Goal: Register for event/course

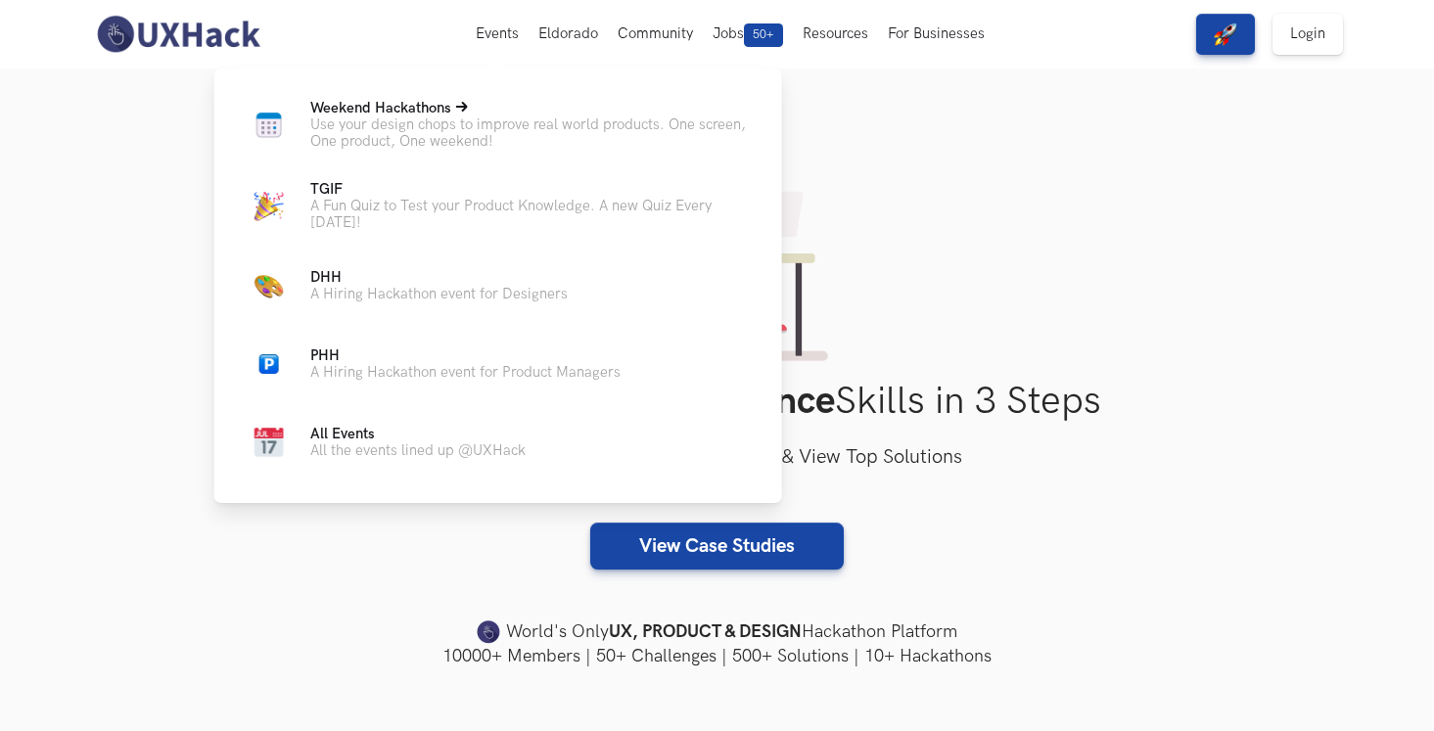
click at [498, 120] on p "Use your design chops to improve real world products. One screen, One product, …" at bounding box center [530, 133] width 441 height 33
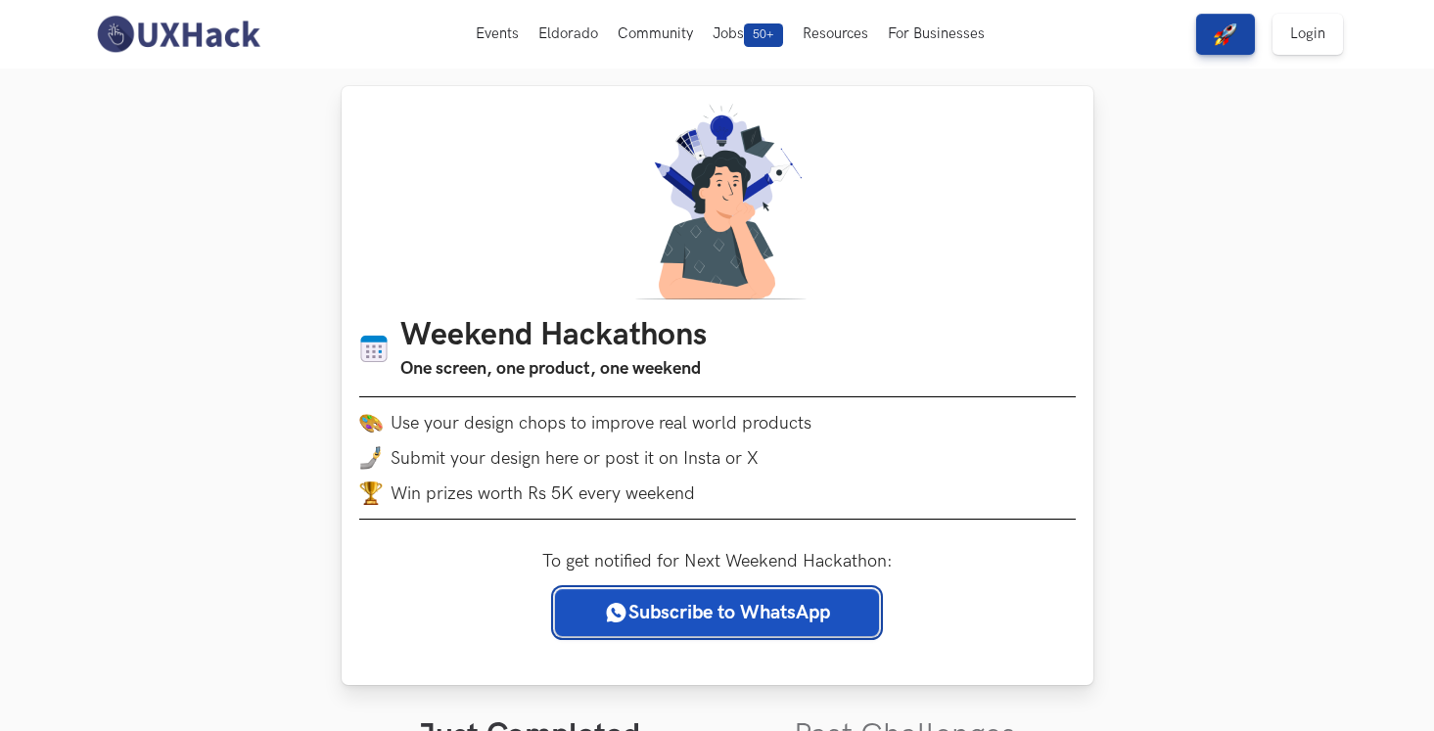
click at [788, 629] on link "Subscribe to WhatsApp" at bounding box center [717, 612] width 324 height 47
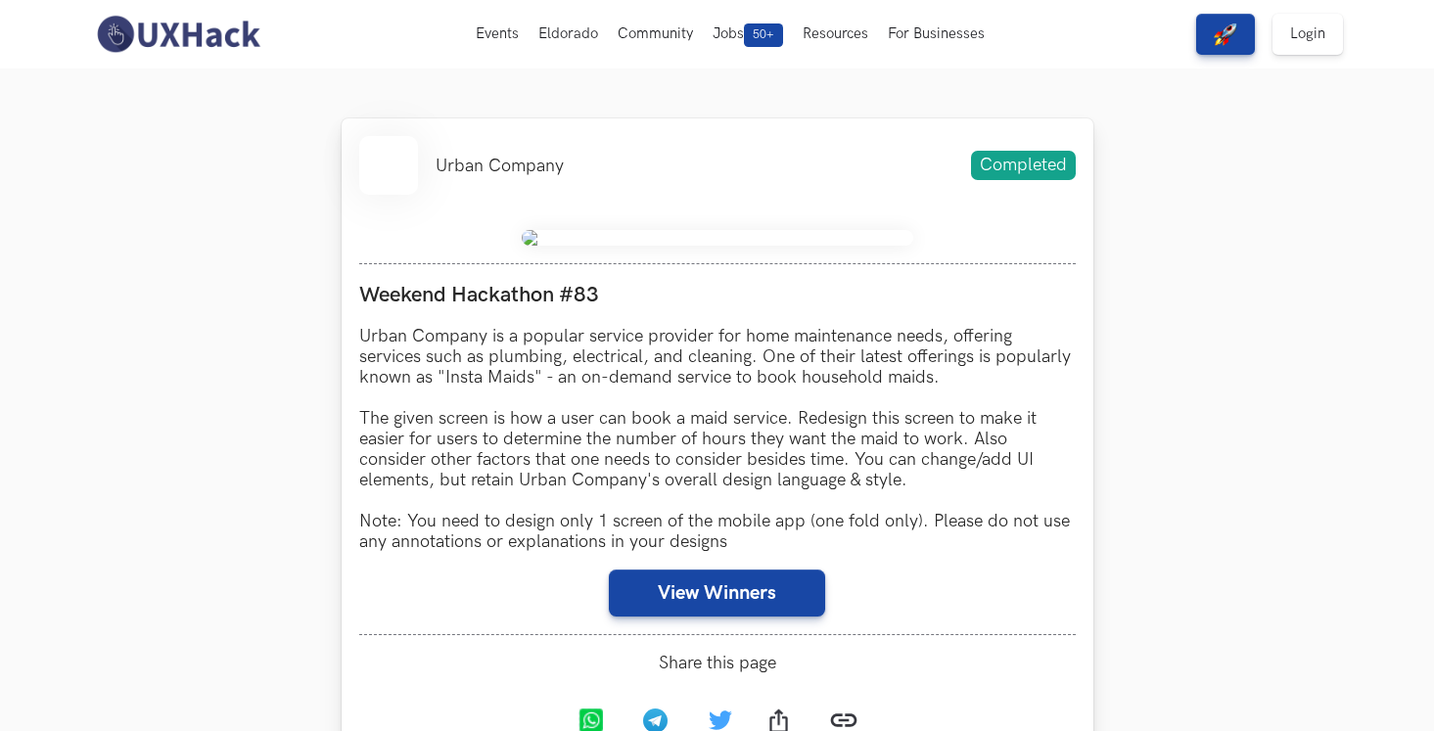
scroll to position [186, 0]
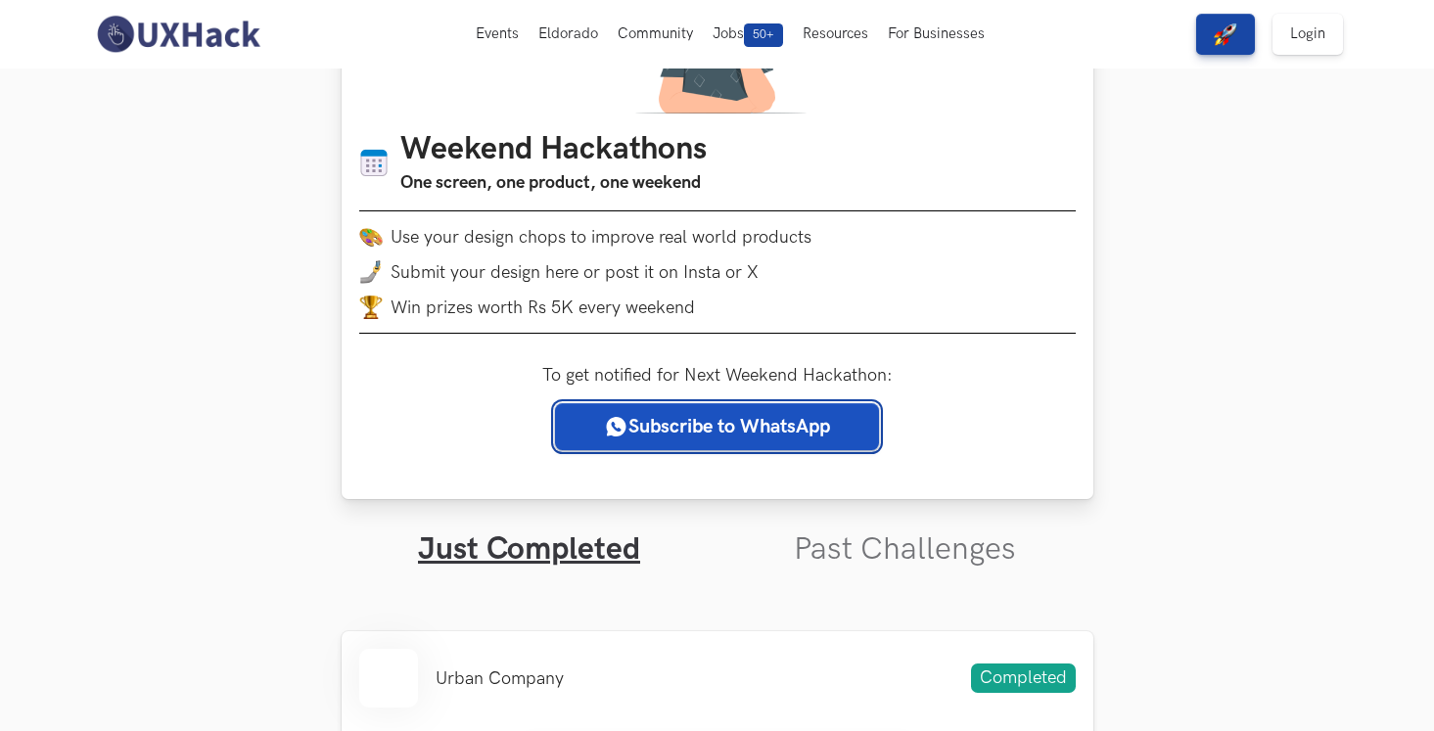
click at [767, 419] on link "Subscribe to WhatsApp" at bounding box center [717, 426] width 324 height 47
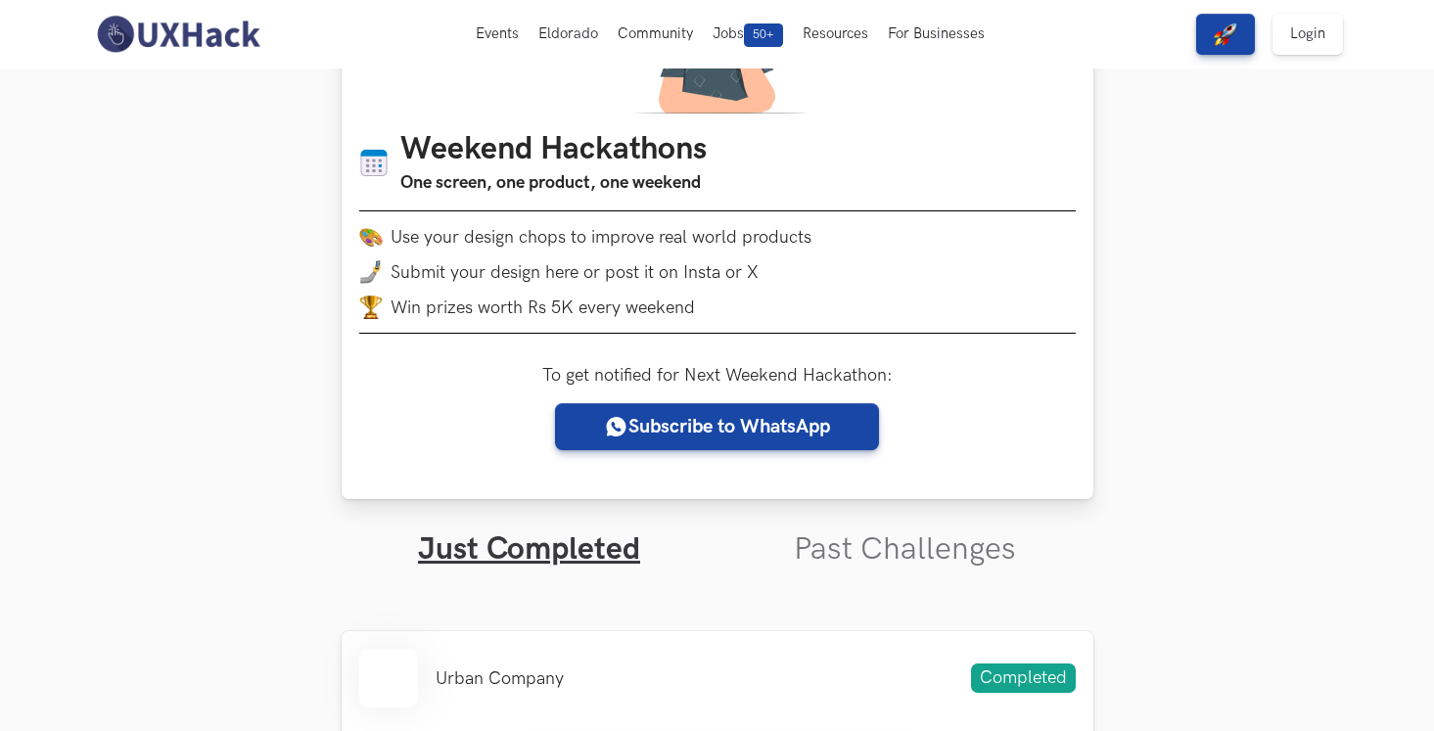
click at [1085, 329] on div "Weekend Hackathons One screen, one product, one weekend Use your design chops t…" at bounding box center [718, 199] width 752 height 599
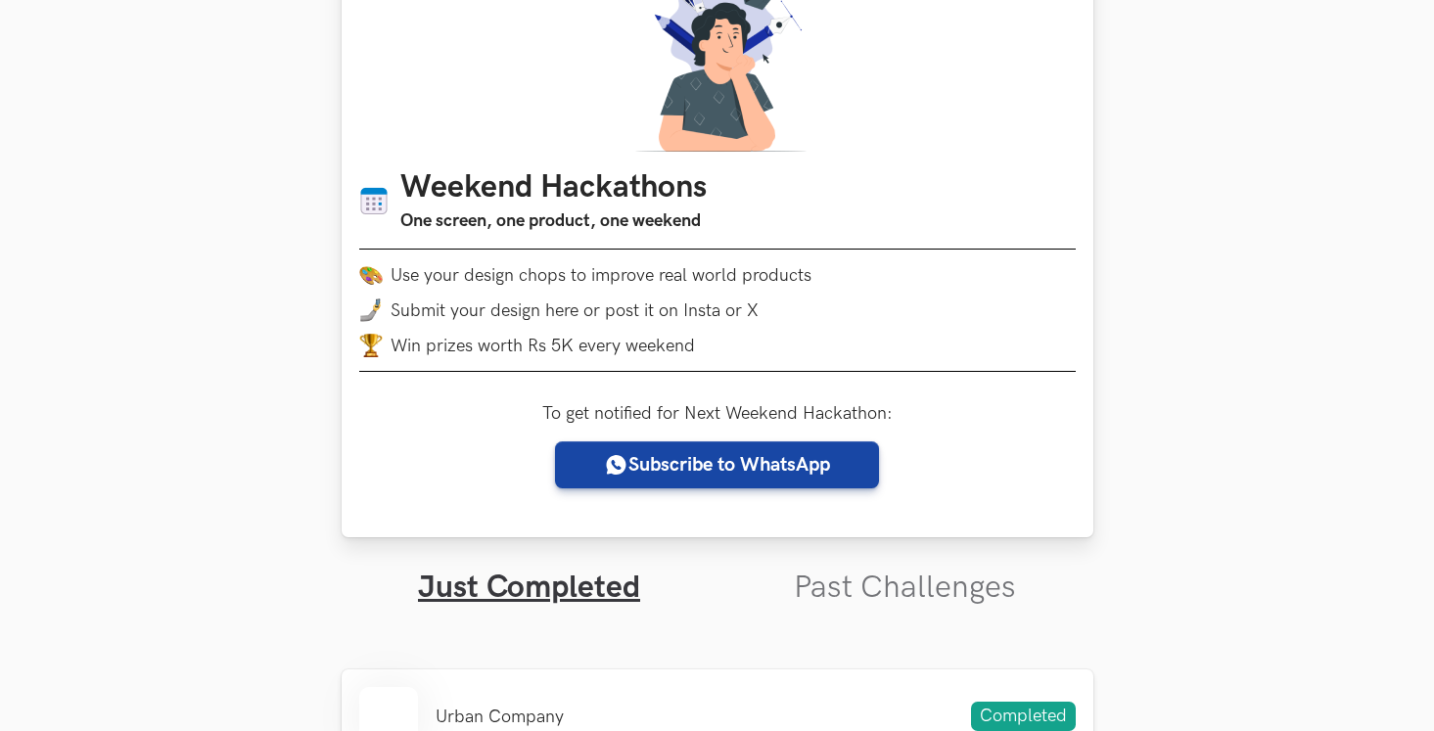
scroll to position [415, 0]
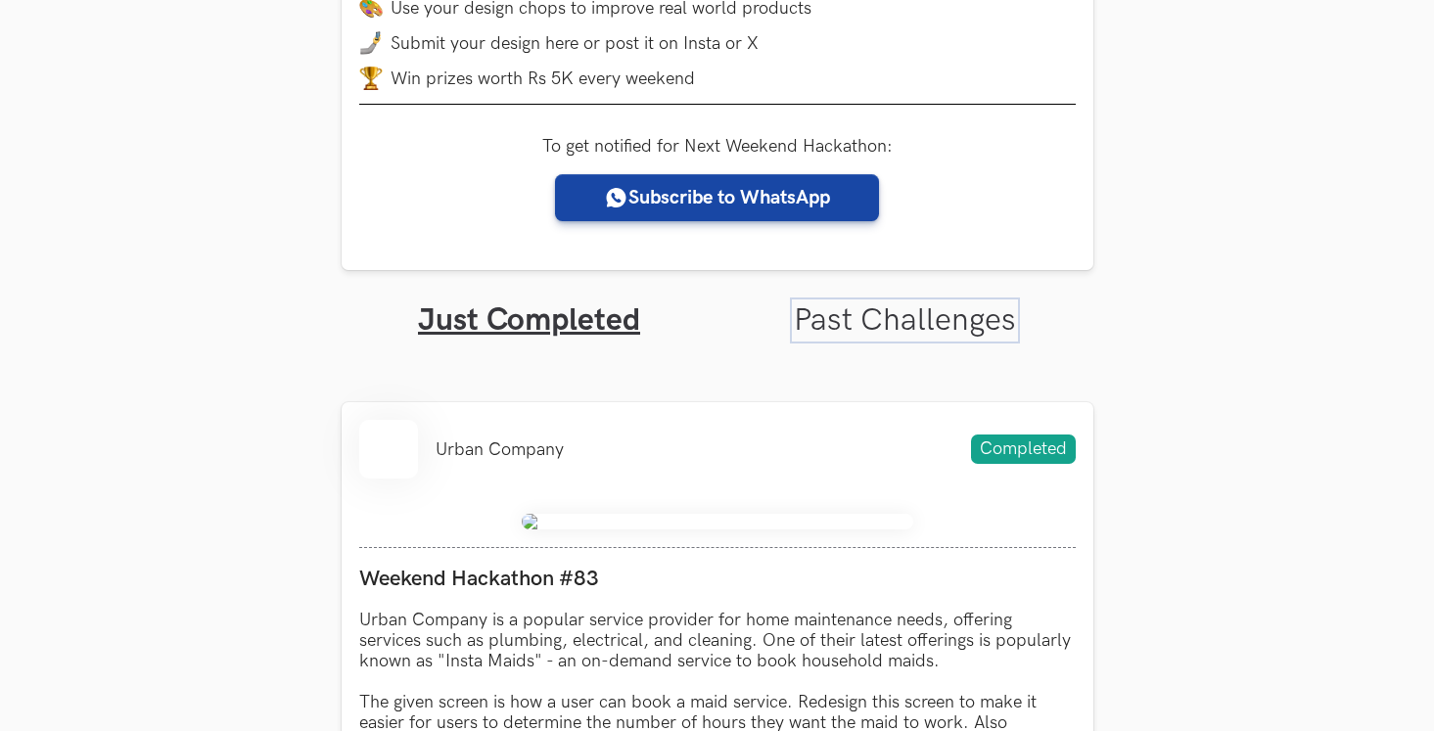
click at [863, 306] on link "Past Challenges" at bounding box center [905, 321] width 222 height 38
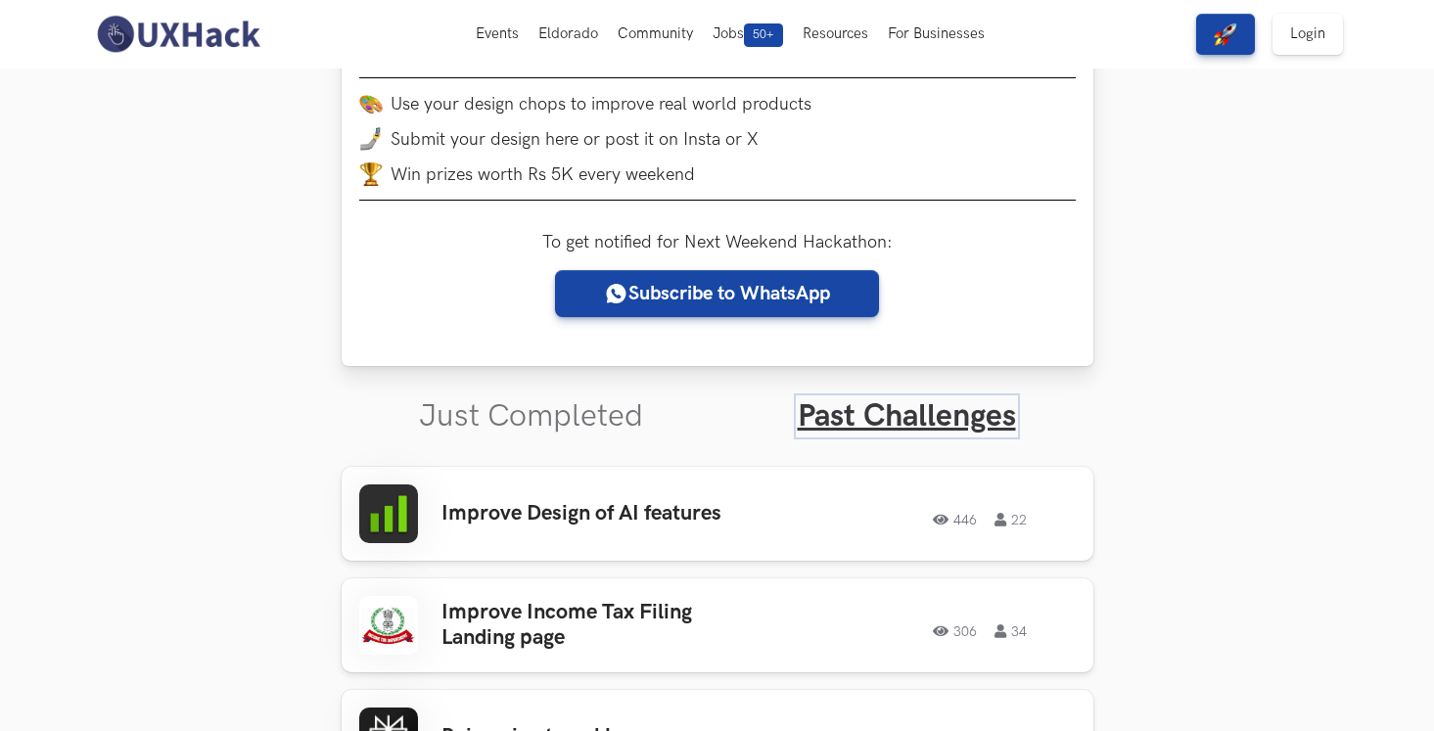
scroll to position [190, 0]
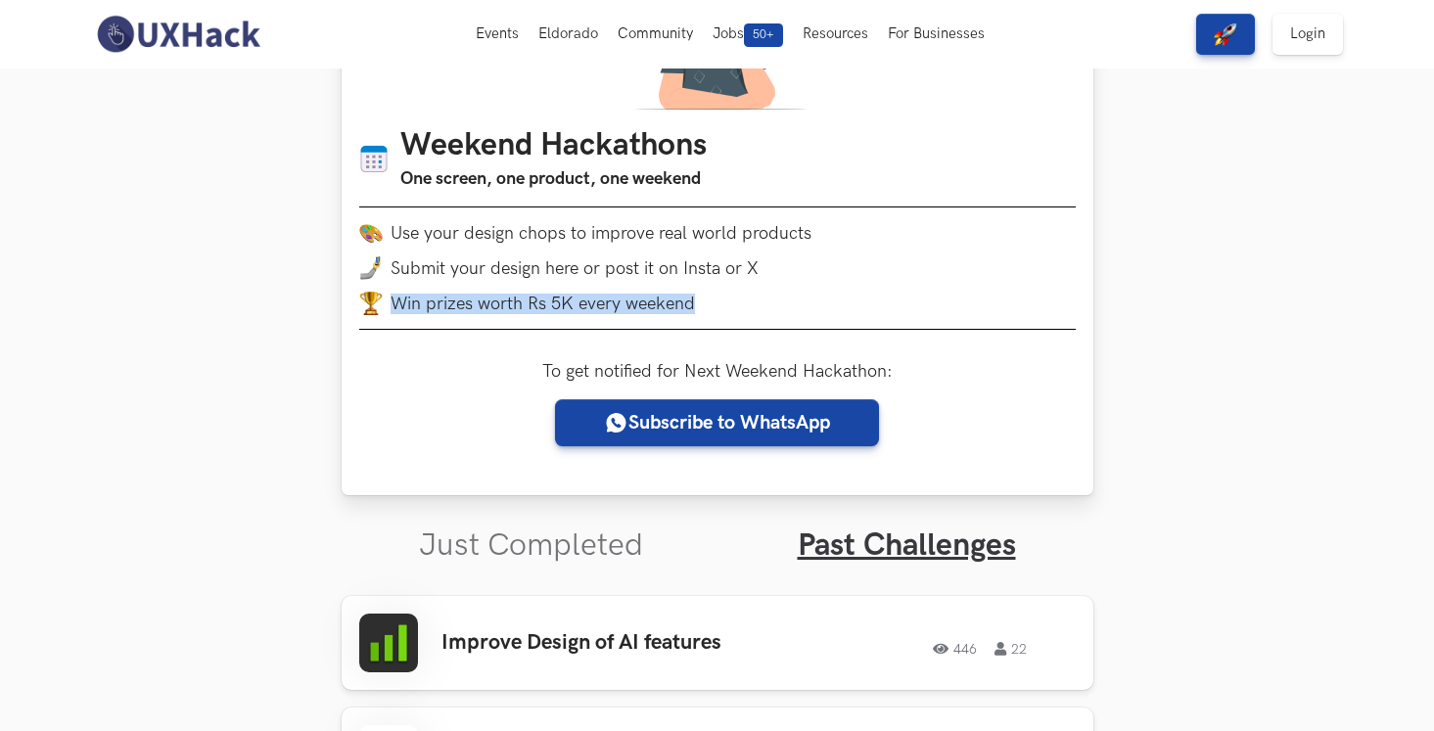
drag, startPoint x: 391, startPoint y: 298, endPoint x: 688, endPoint y: 300, distance: 297.7
click at [688, 300] on li "Win prizes worth Rs 5K every weekend" at bounding box center [717, 303] width 717 height 23
copy li "Win prizes worth Rs 5K every weekend"
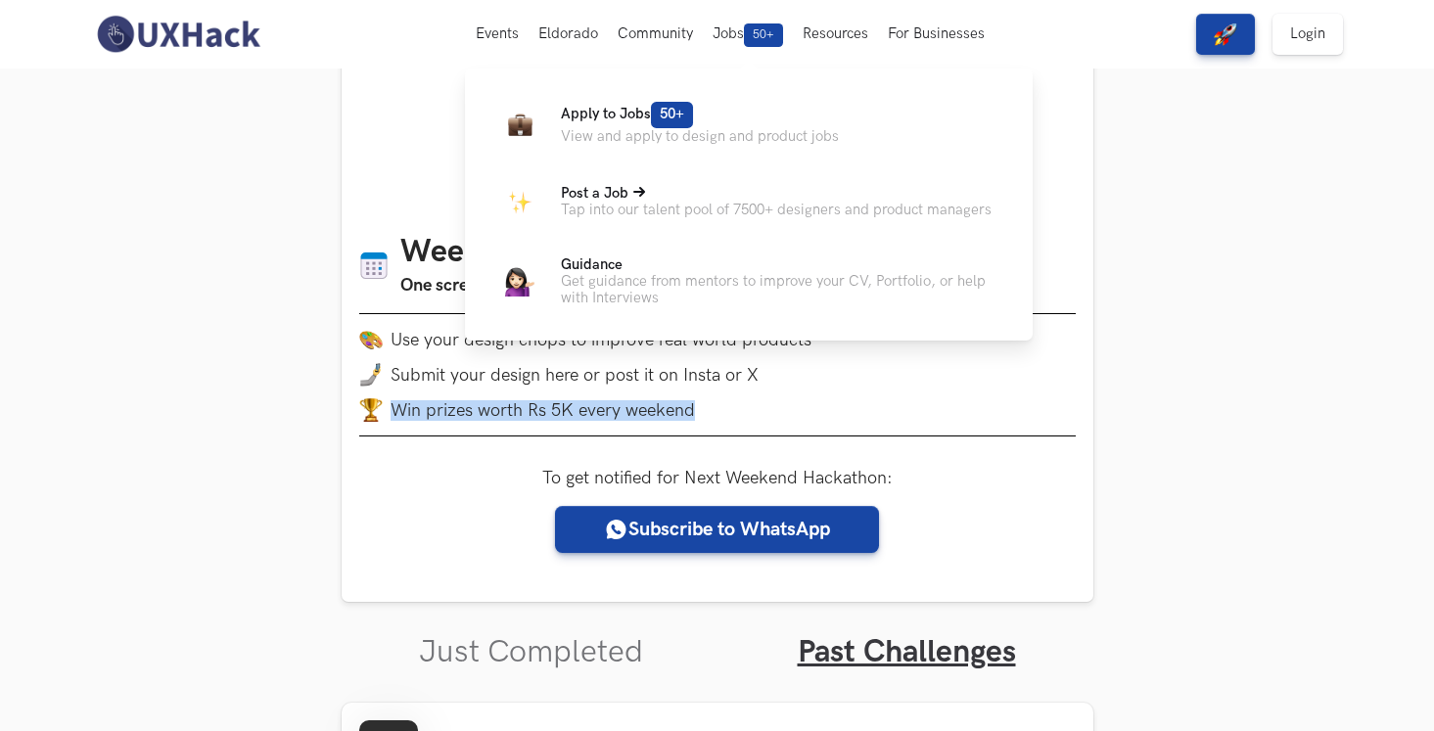
scroll to position [0, 0]
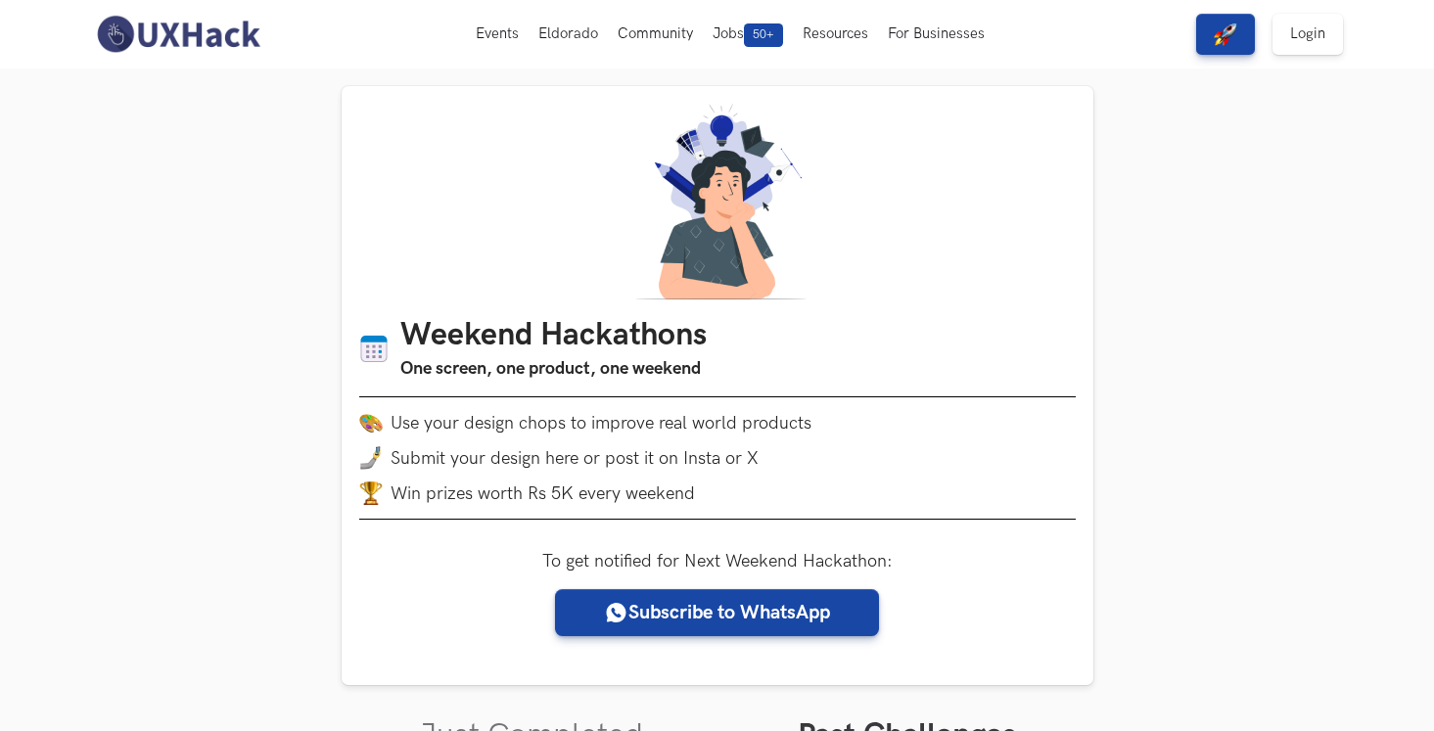
click at [120, 34] on img at bounding box center [178, 34] width 174 height 41
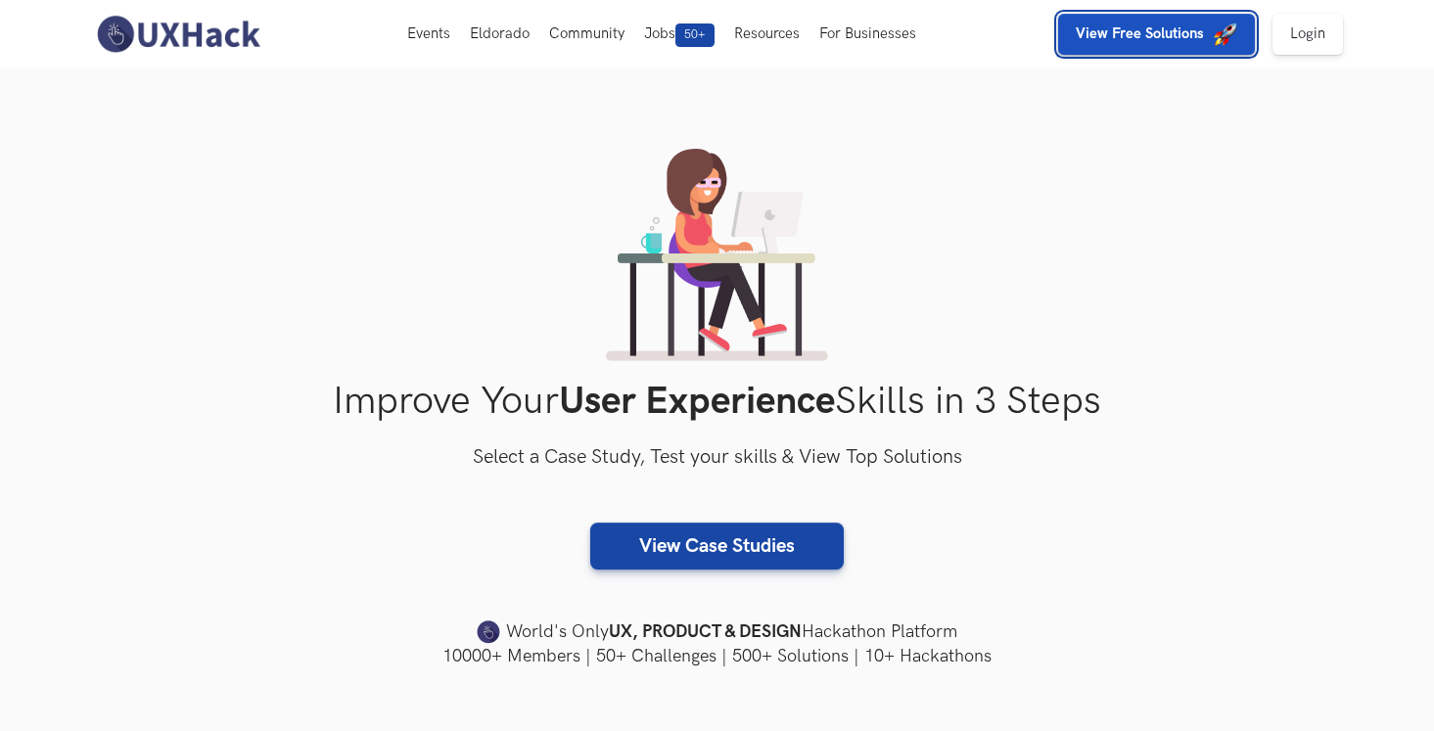
click at [1221, 34] on img "button" at bounding box center [1225, 34] width 23 height 23
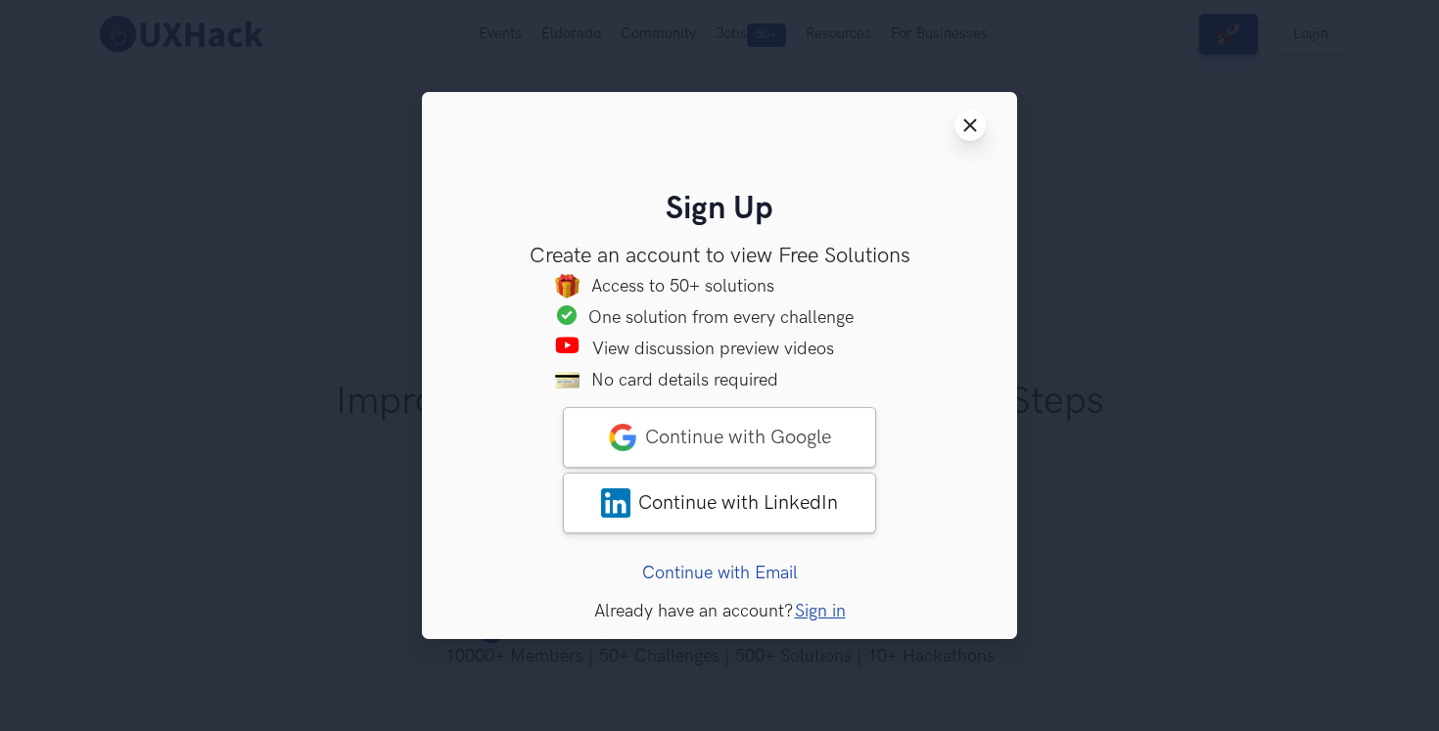
click at [971, 122] on line at bounding box center [970, 125] width 11 height 11
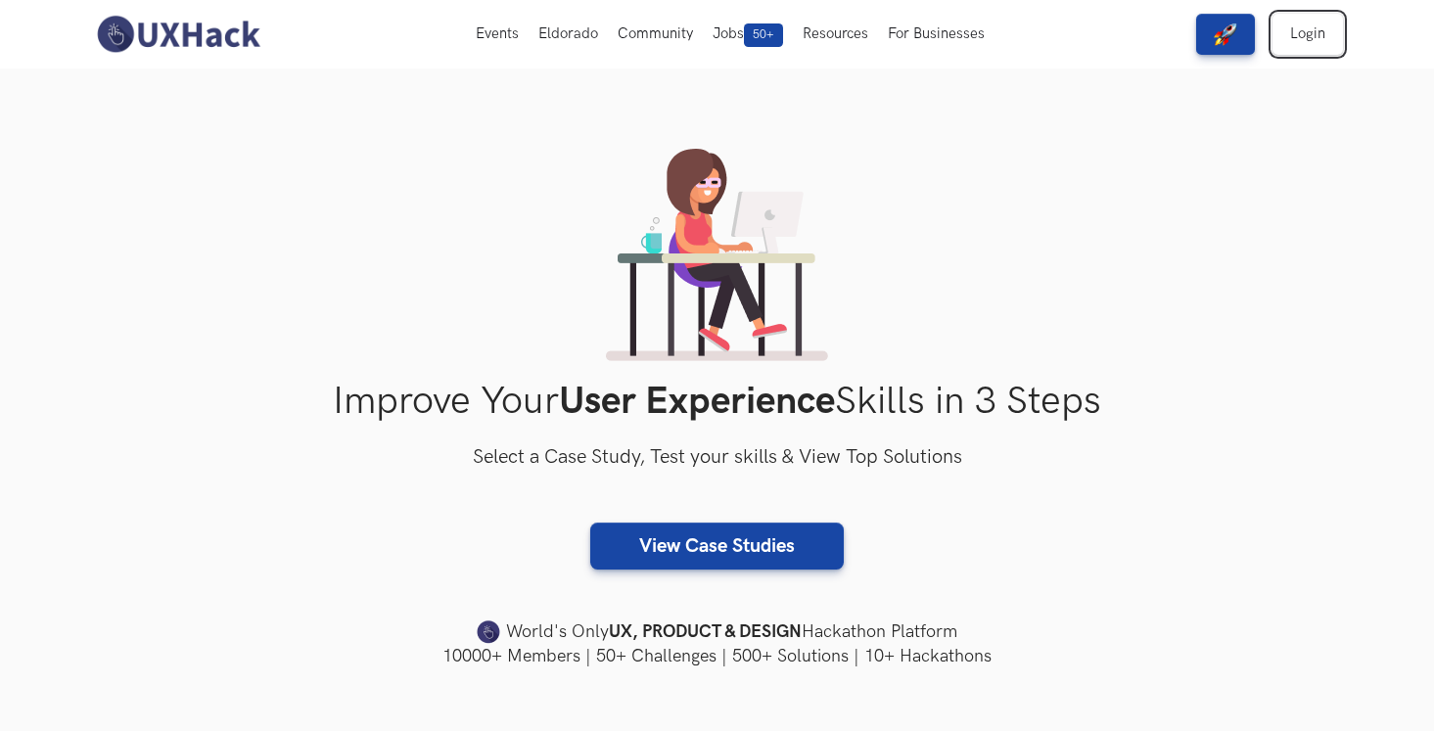
click at [1307, 32] on link "Login" at bounding box center [1308, 34] width 70 height 41
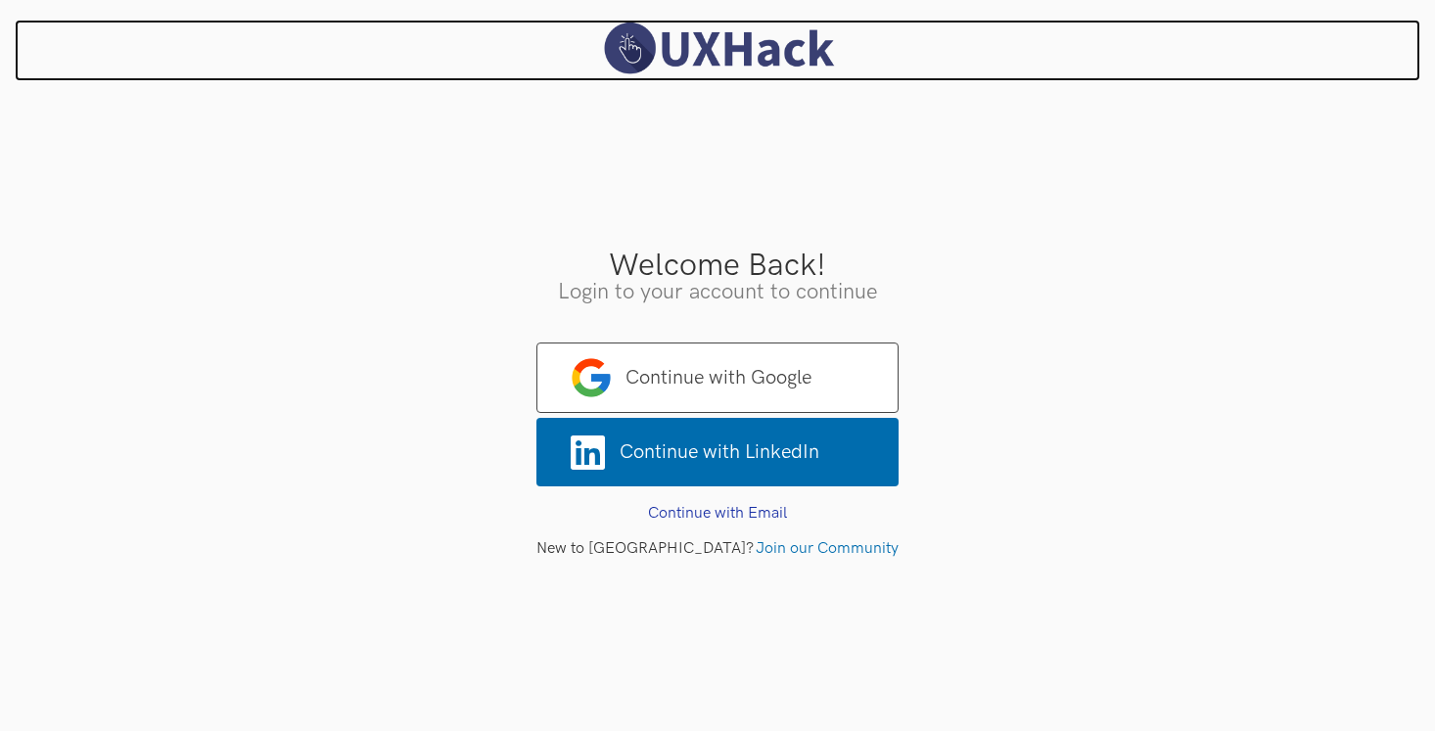
click at [671, 59] on img at bounding box center [717, 49] width 245 height 58
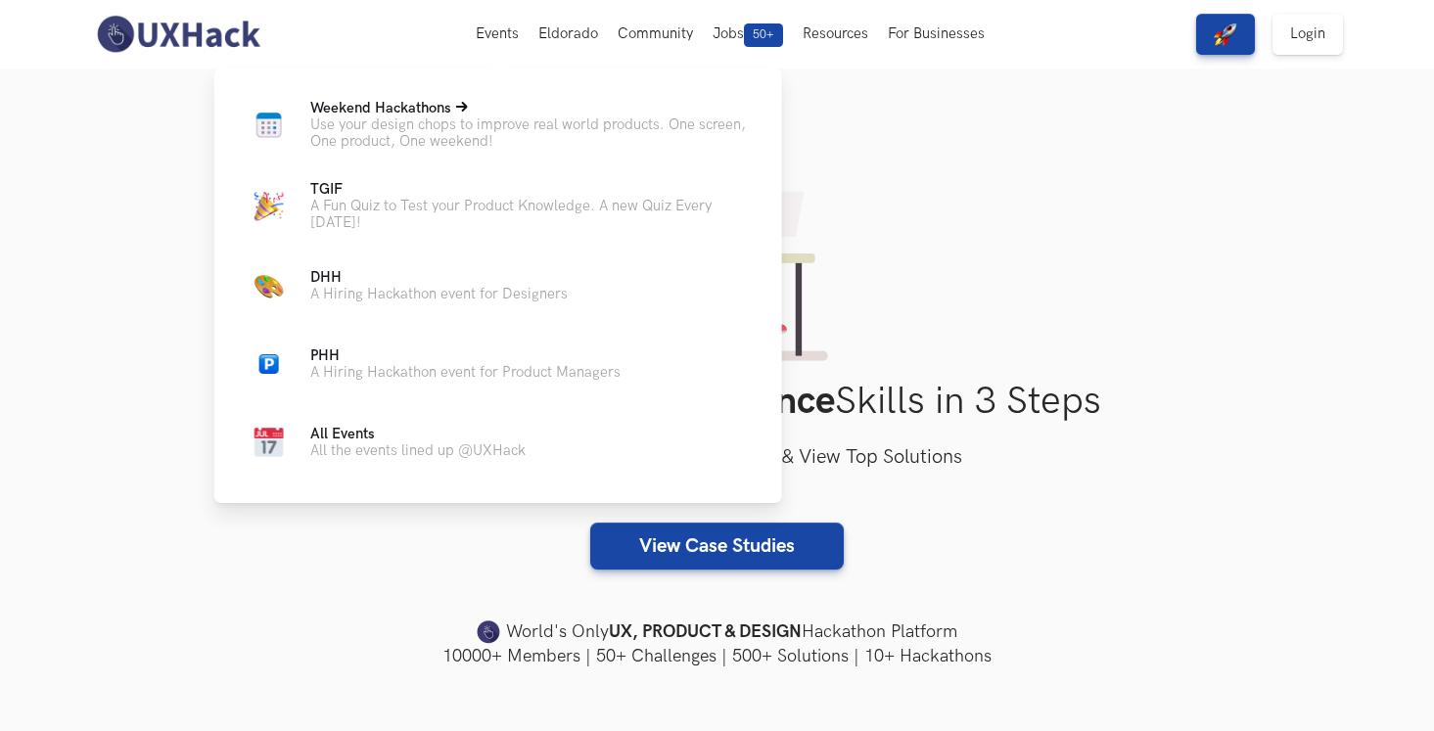
click at [486, 114] on p "Weekend Hackathons Live" at bounding box center [530, 108] width 441 height 17
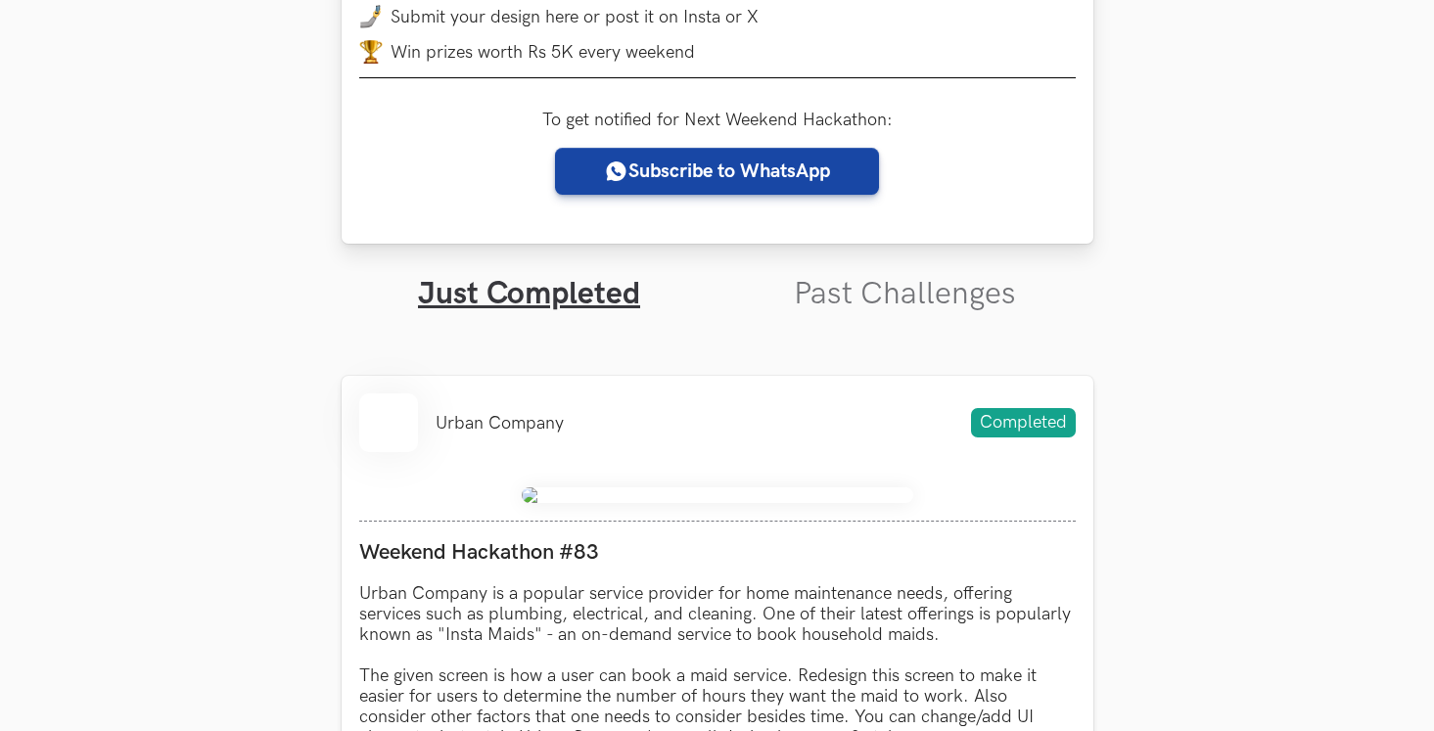
scroll to position [755, 0]
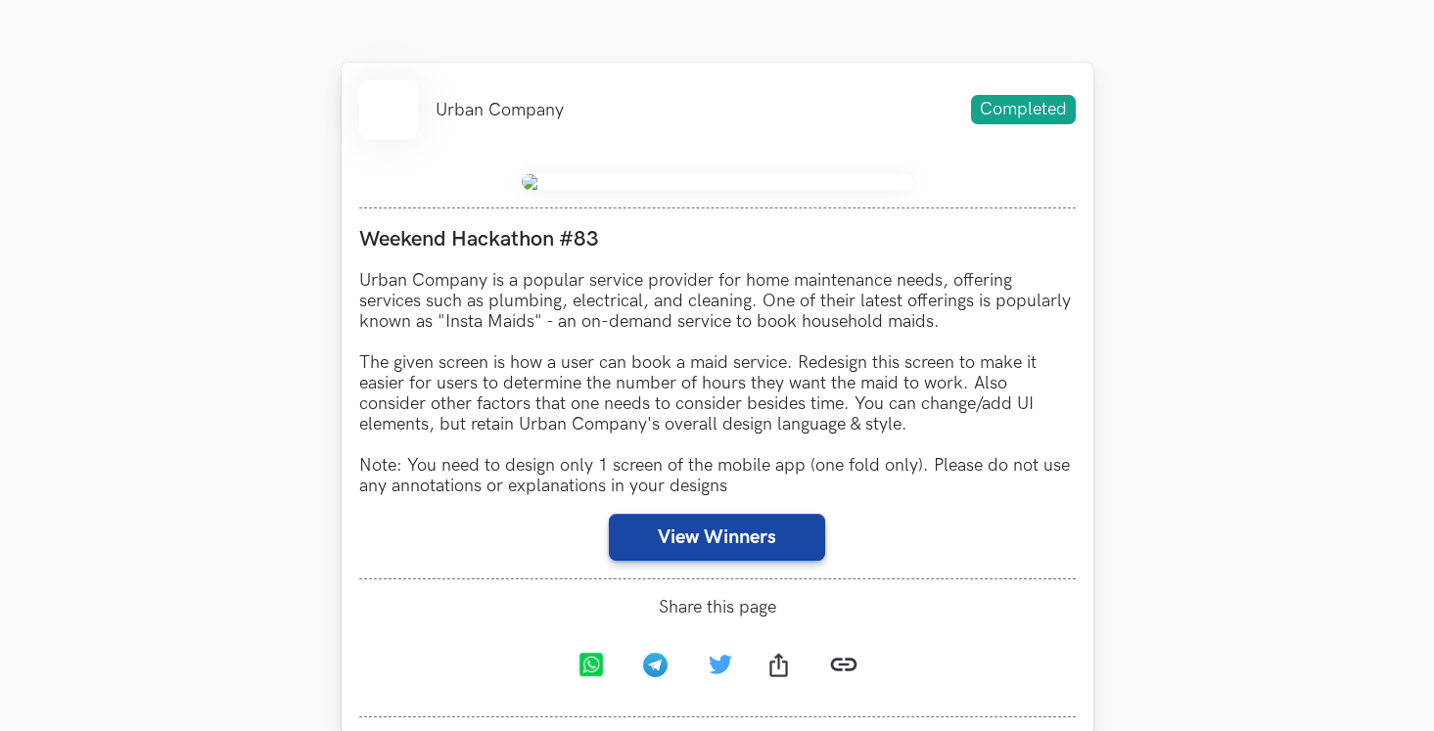
click at [402, 114] on li at bounding box center [388, 109] width 59 height 59
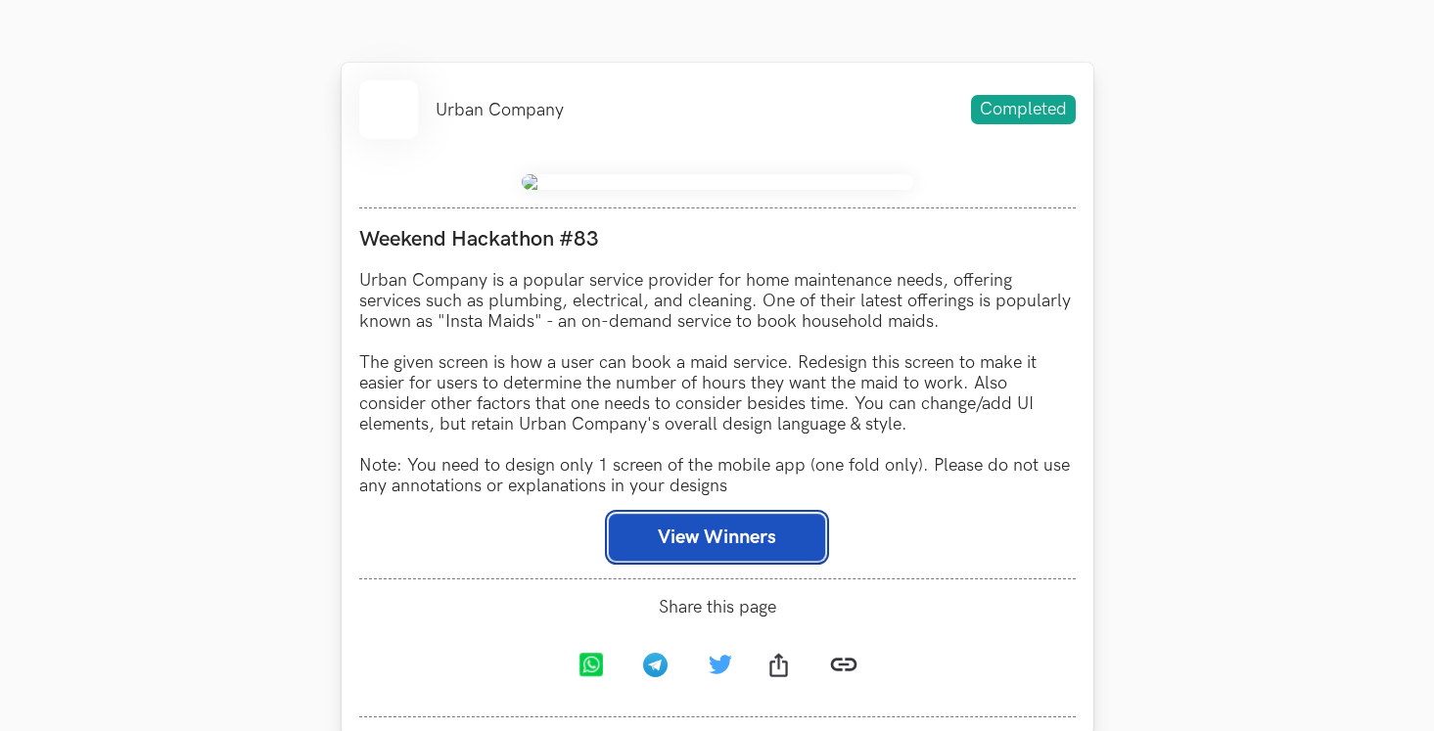
click at [744, 540] on button "View Winners" at bounding box center [717, 537] width 216 height 47
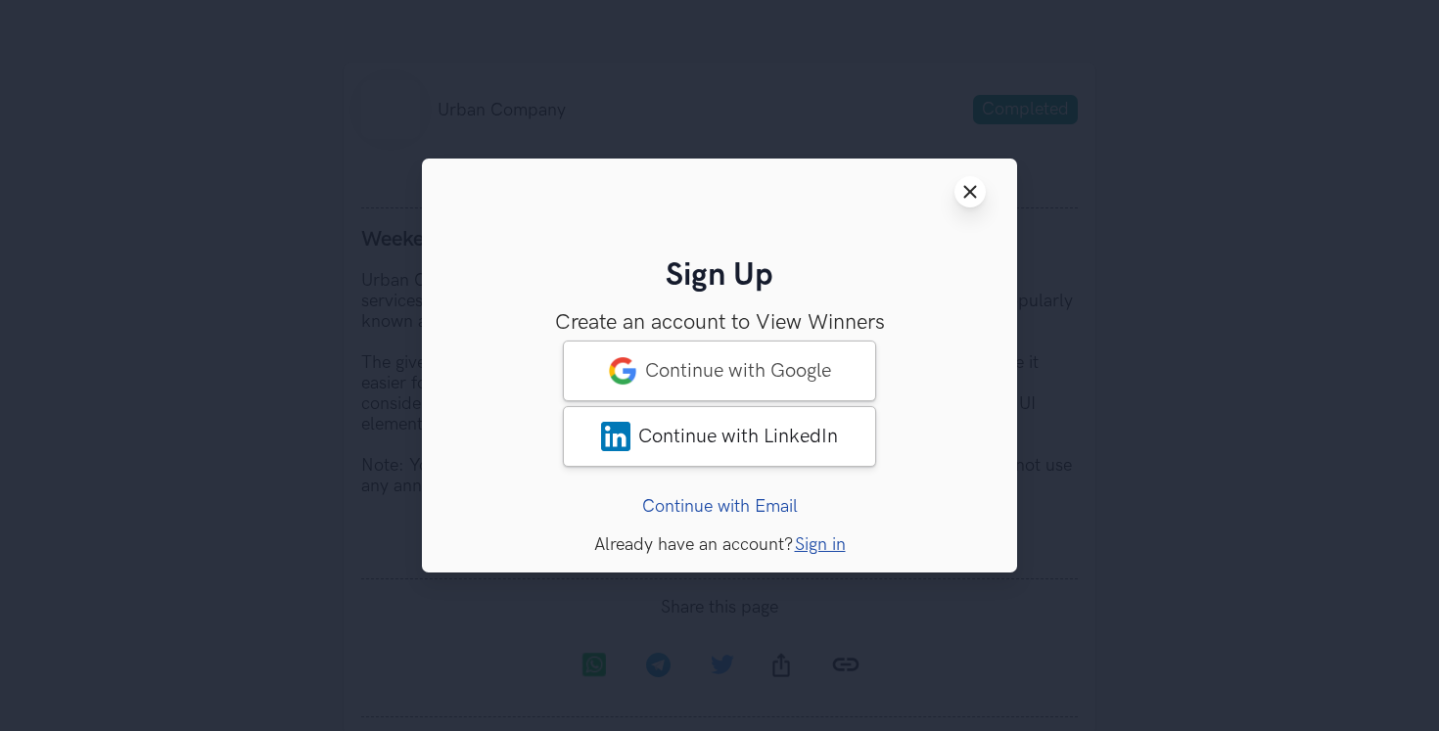
click at [975, 187] on line at bounding box center [970, 192] width 11 height 11
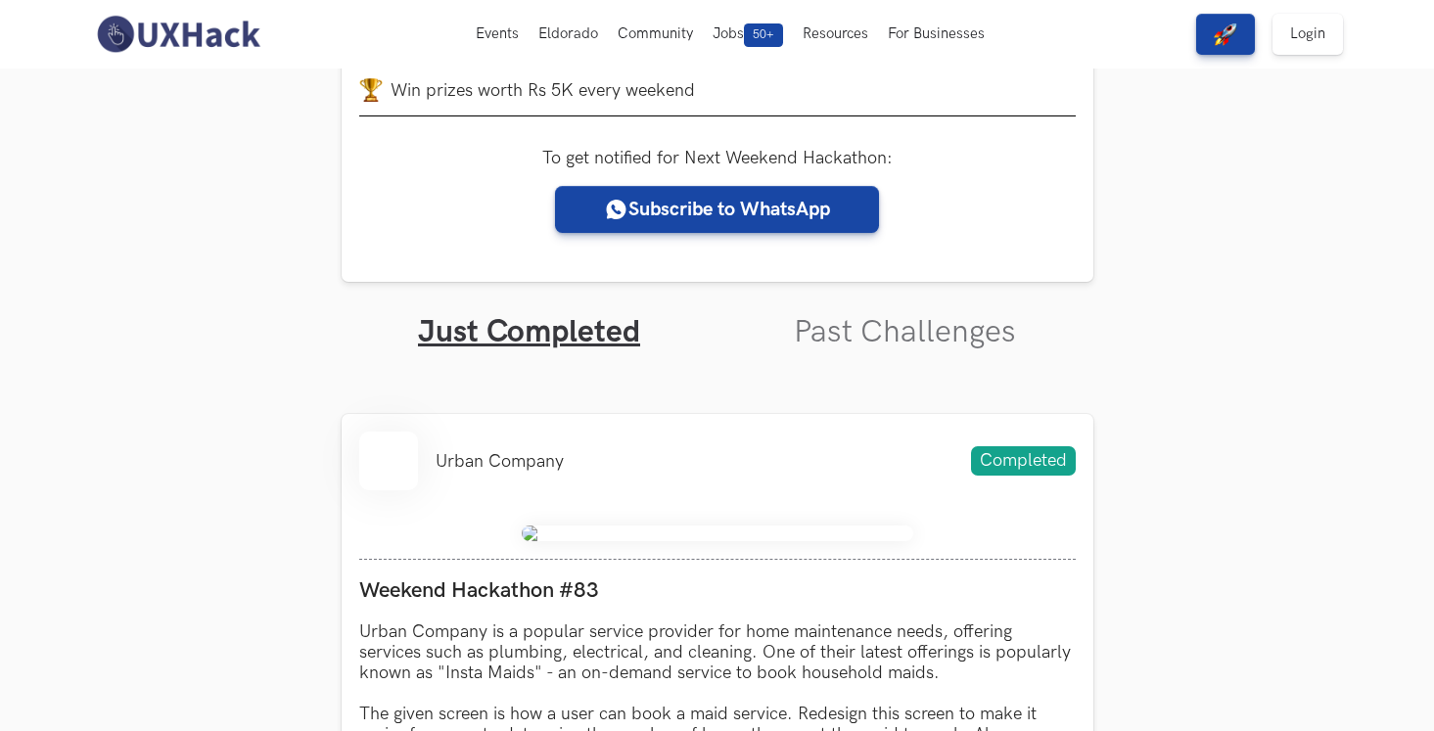
scroll to position [0, 0]
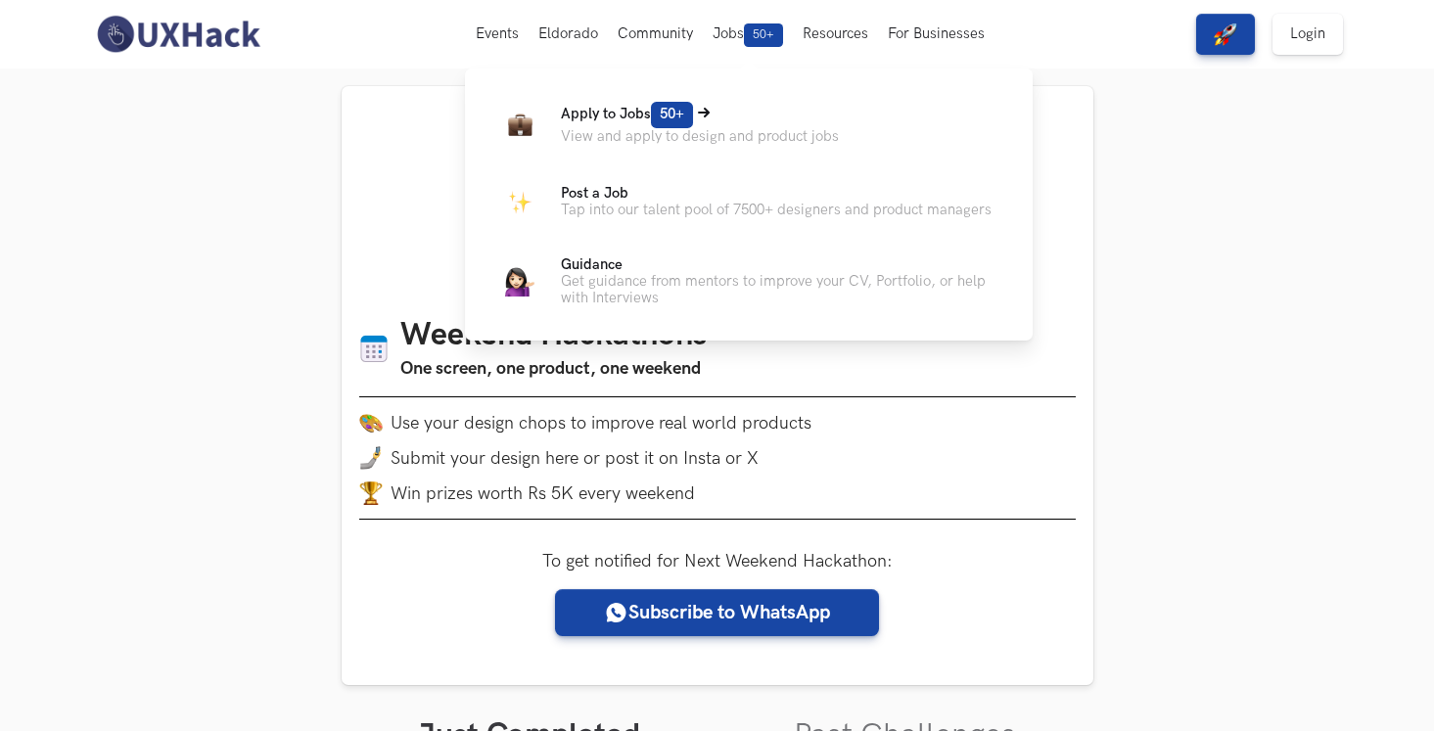
click at [666, 118] on span "50+" at bounding box center [672, 115] width 42 height 26
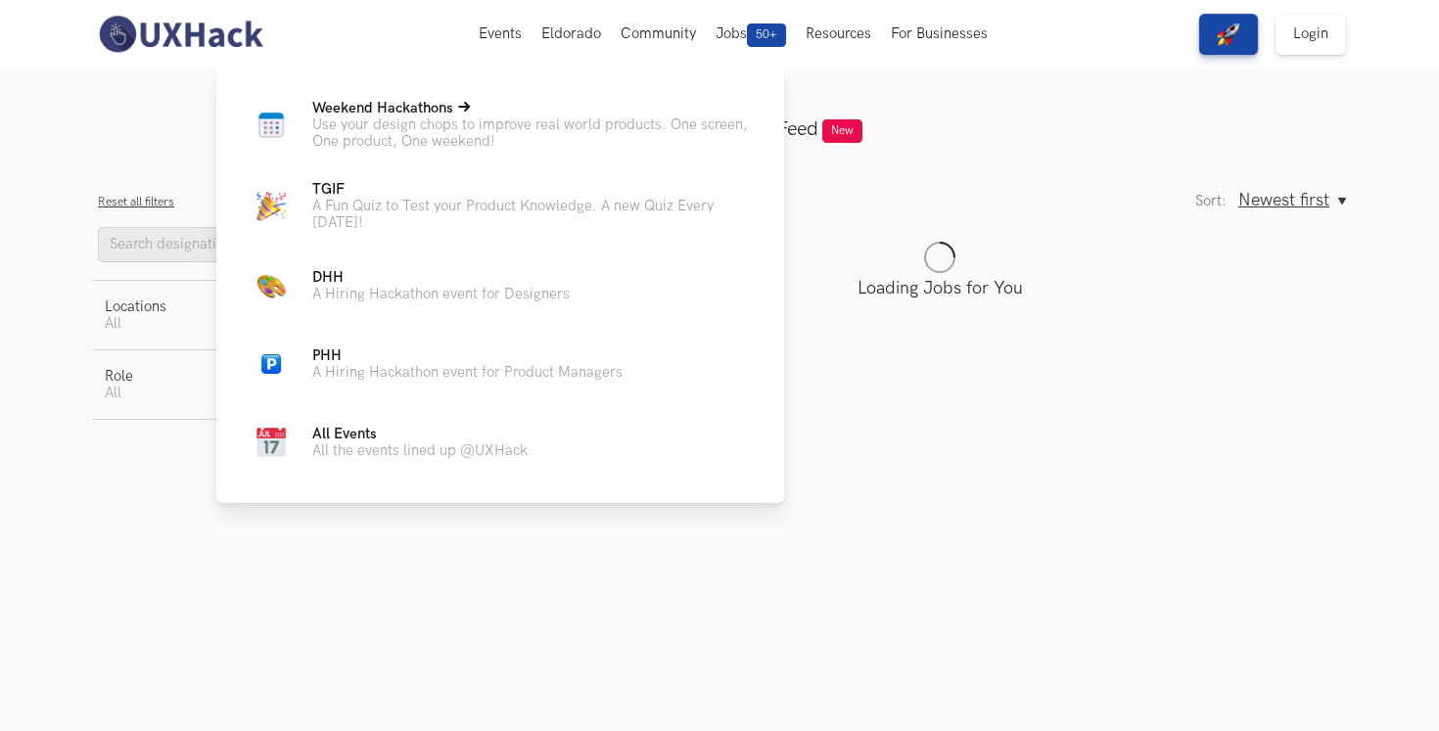
click at [491, 112] on p "Weekend Hackathons Live" at bounding box center [532, 108] width 441 height 17
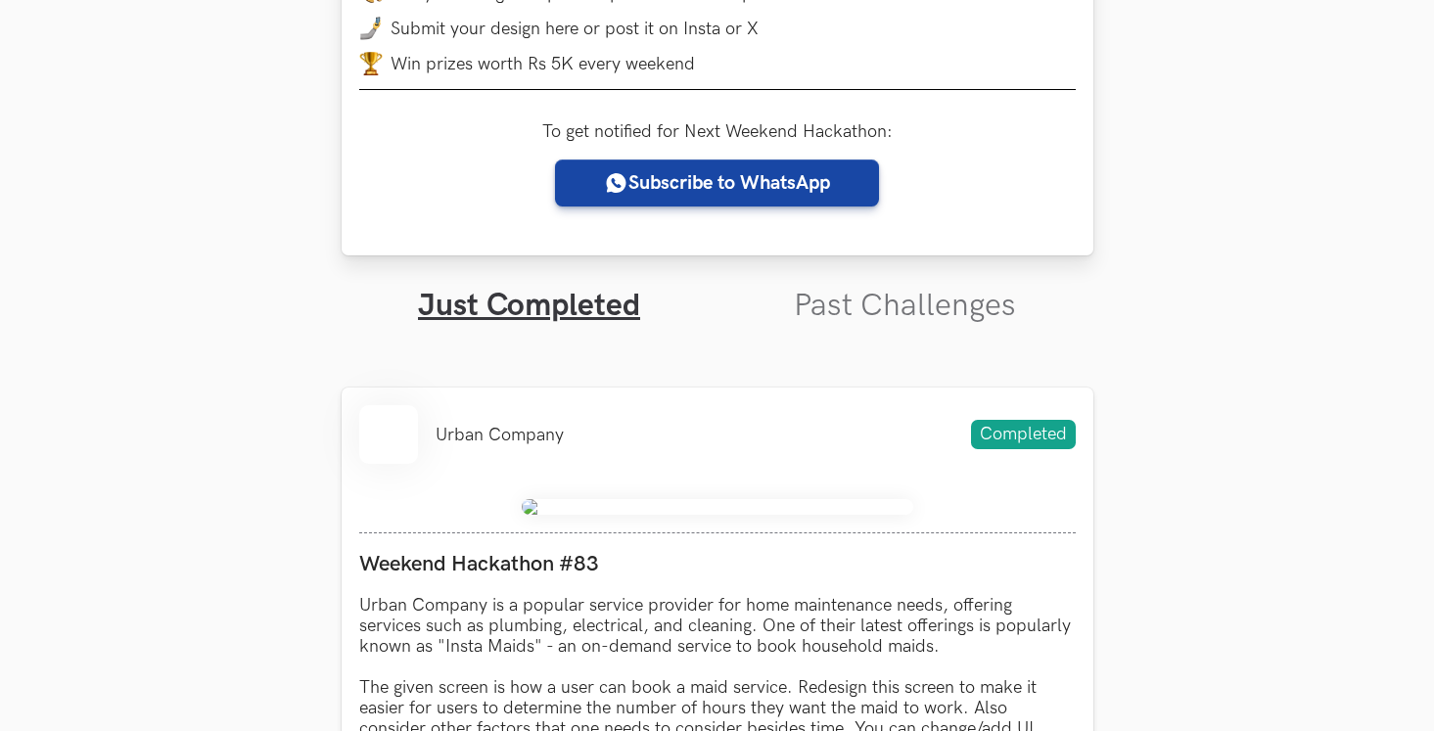
scroll to position [484, 0]
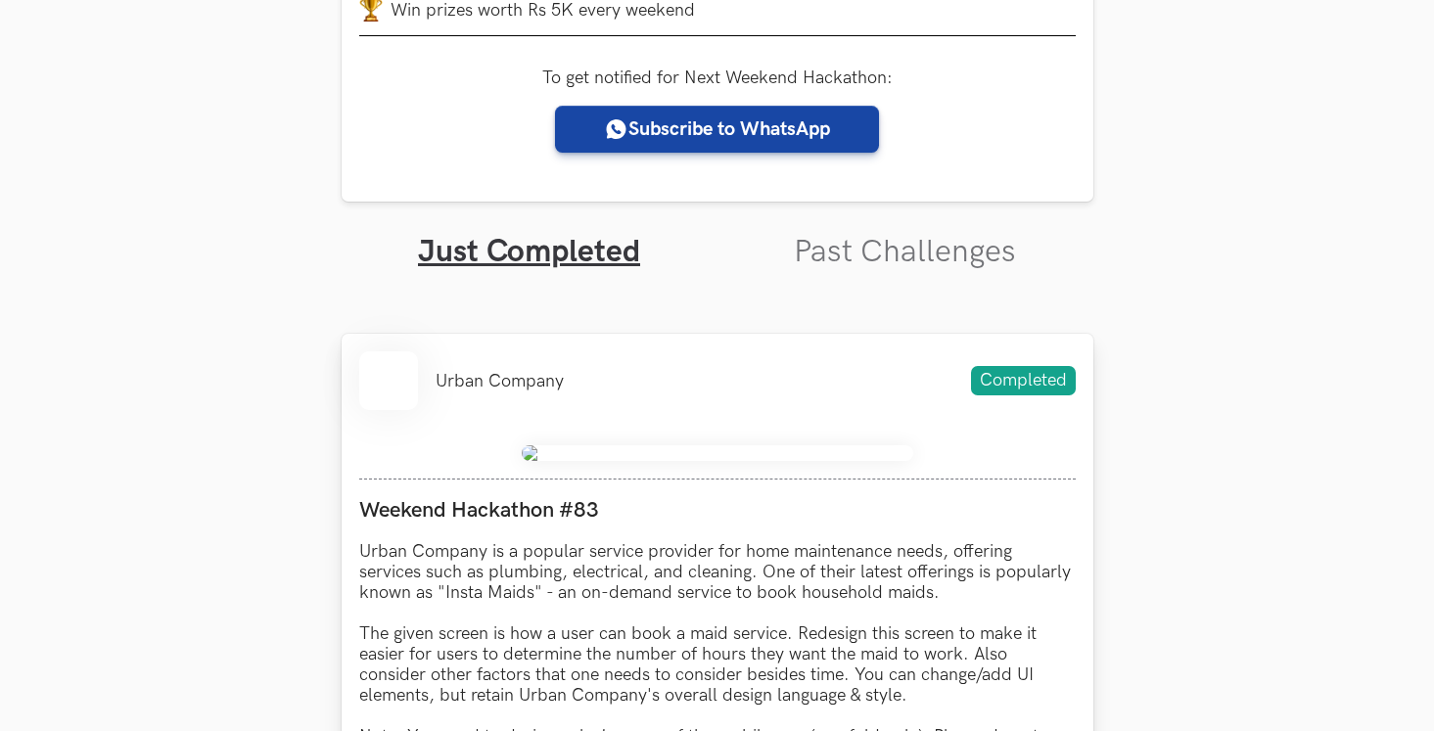
click at [1024, 384] on span "Completed" at bounding box center [1023, 380] width 105 height 29
click at [830, 270] on link "Past Challenges" at bounding box center [905, 252] width 222 height 38
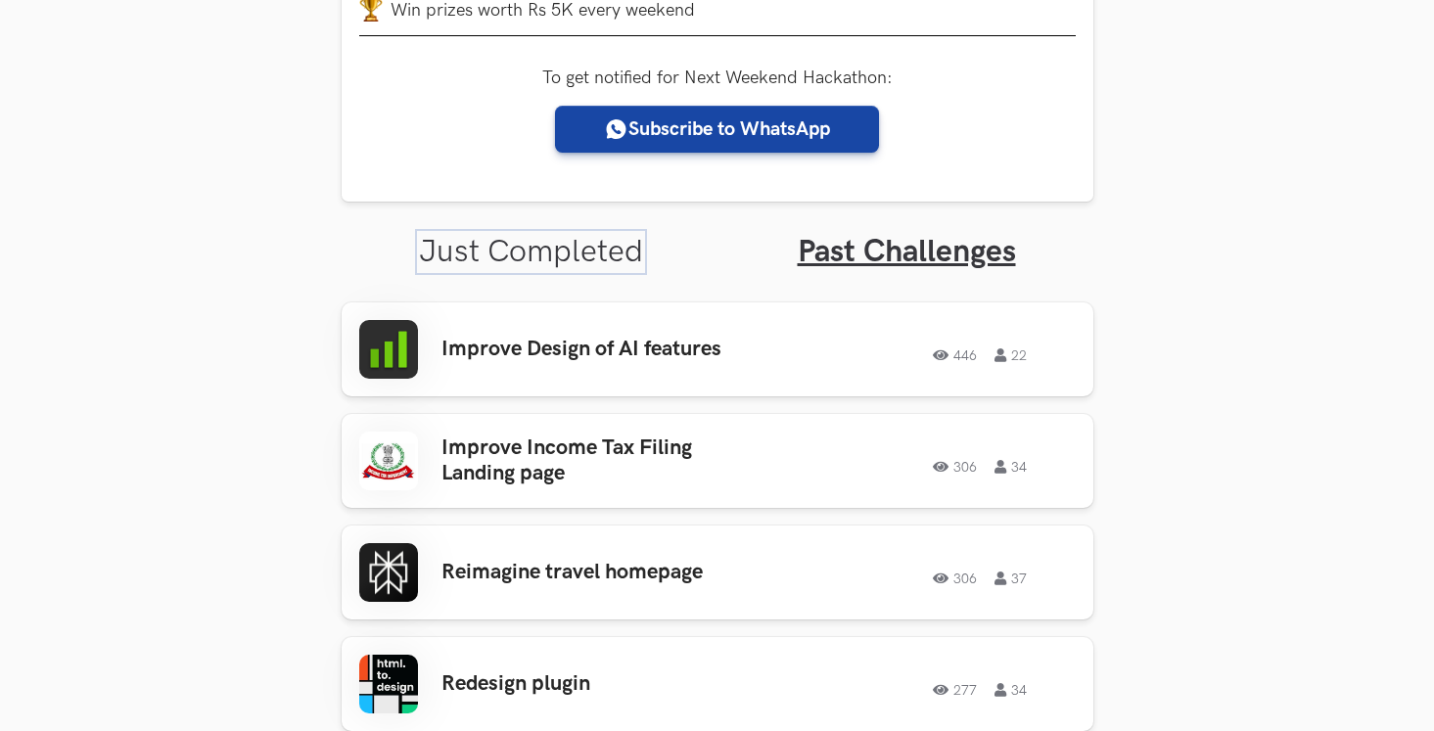
click at [583, 256] on link "Just Completed" at bounding box center [531, 252] width 224 height 38
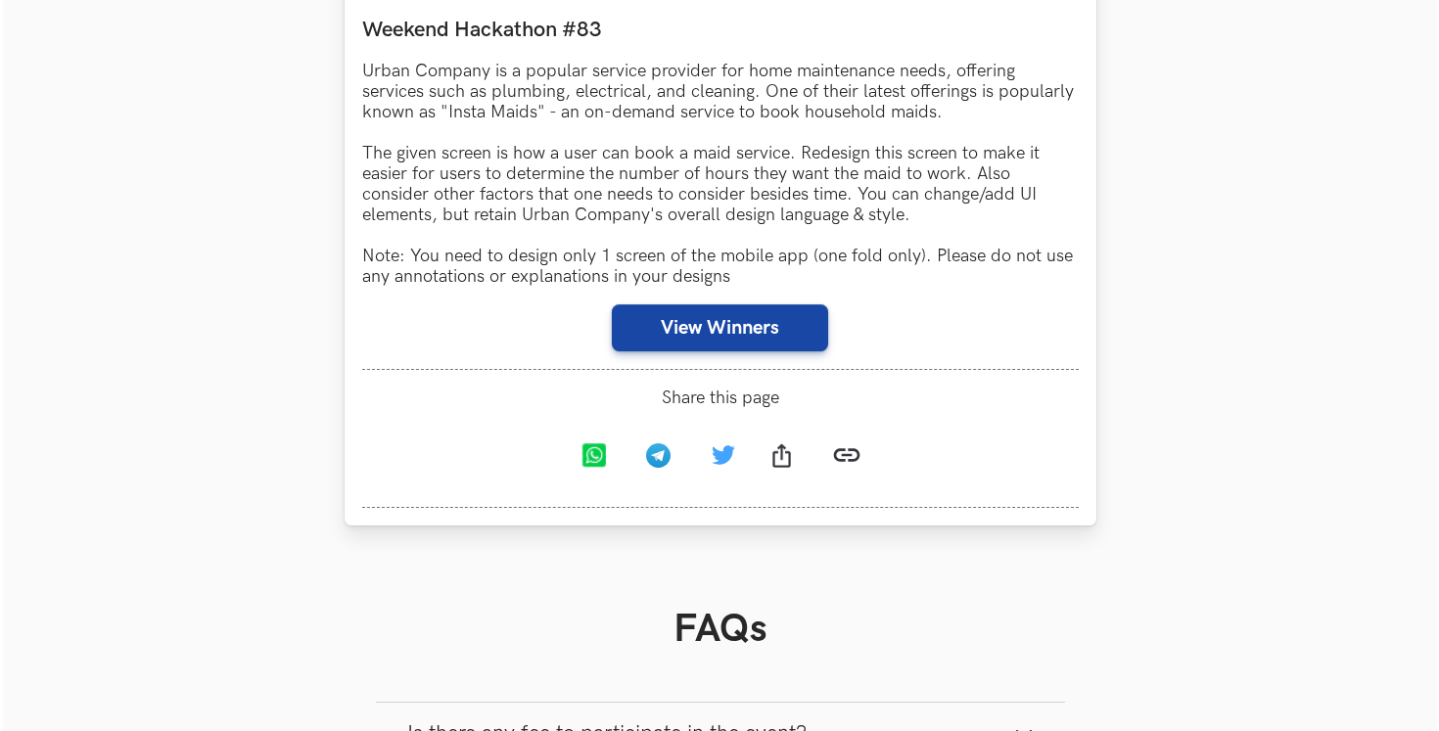
scroll to position [1014, 0]
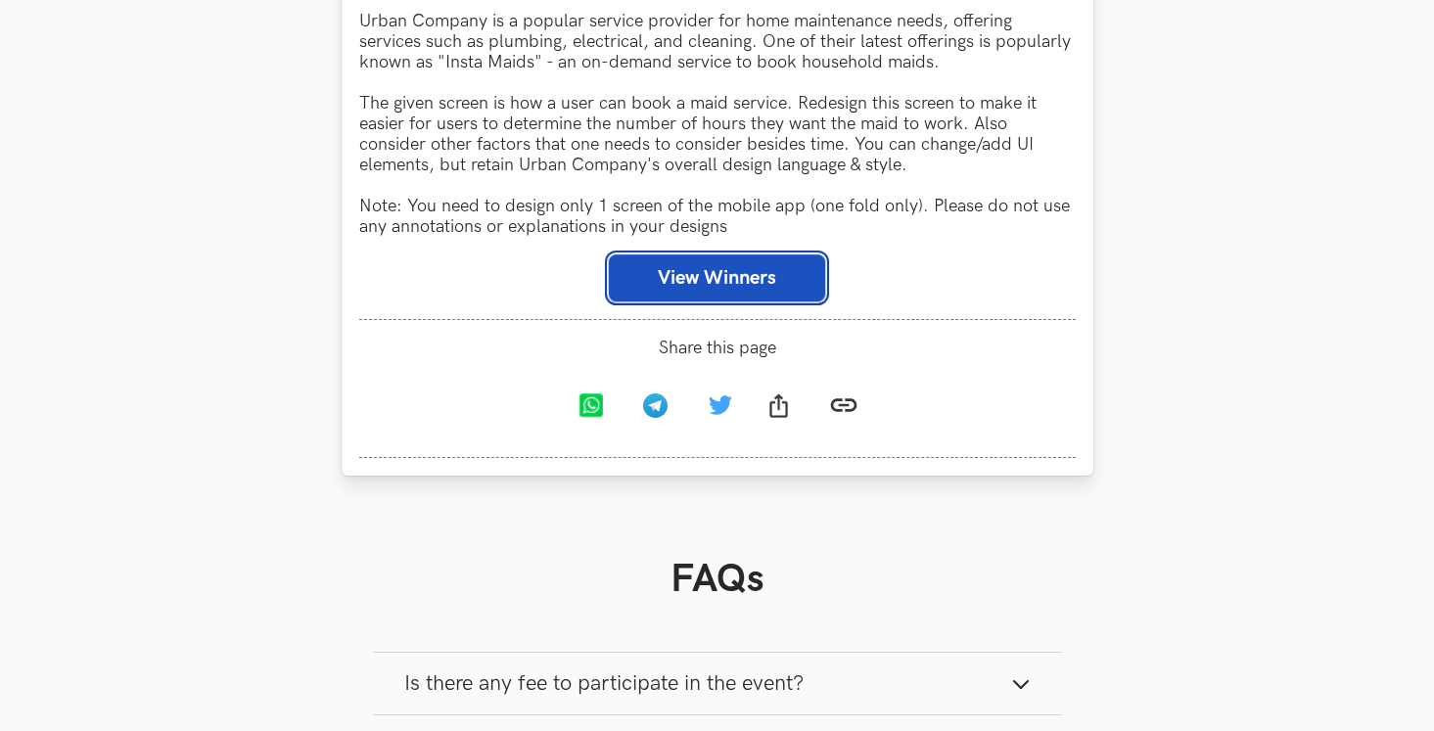
click at [687, 282] on button "View Winners" at bounding box center [717, 278] width 216 height 47
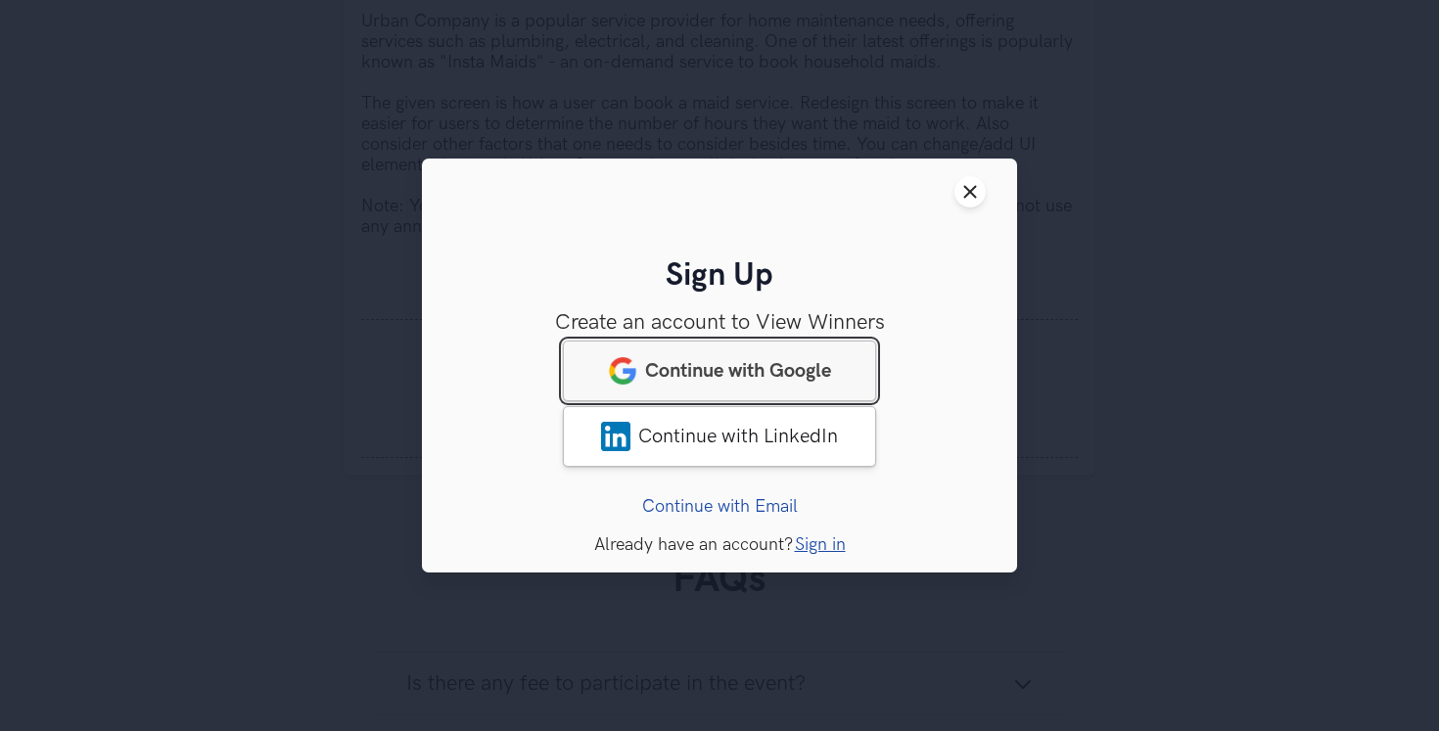
click at [709, 368] on span "Continue with Google" at bounding box center [738, 370] width 186 height 23
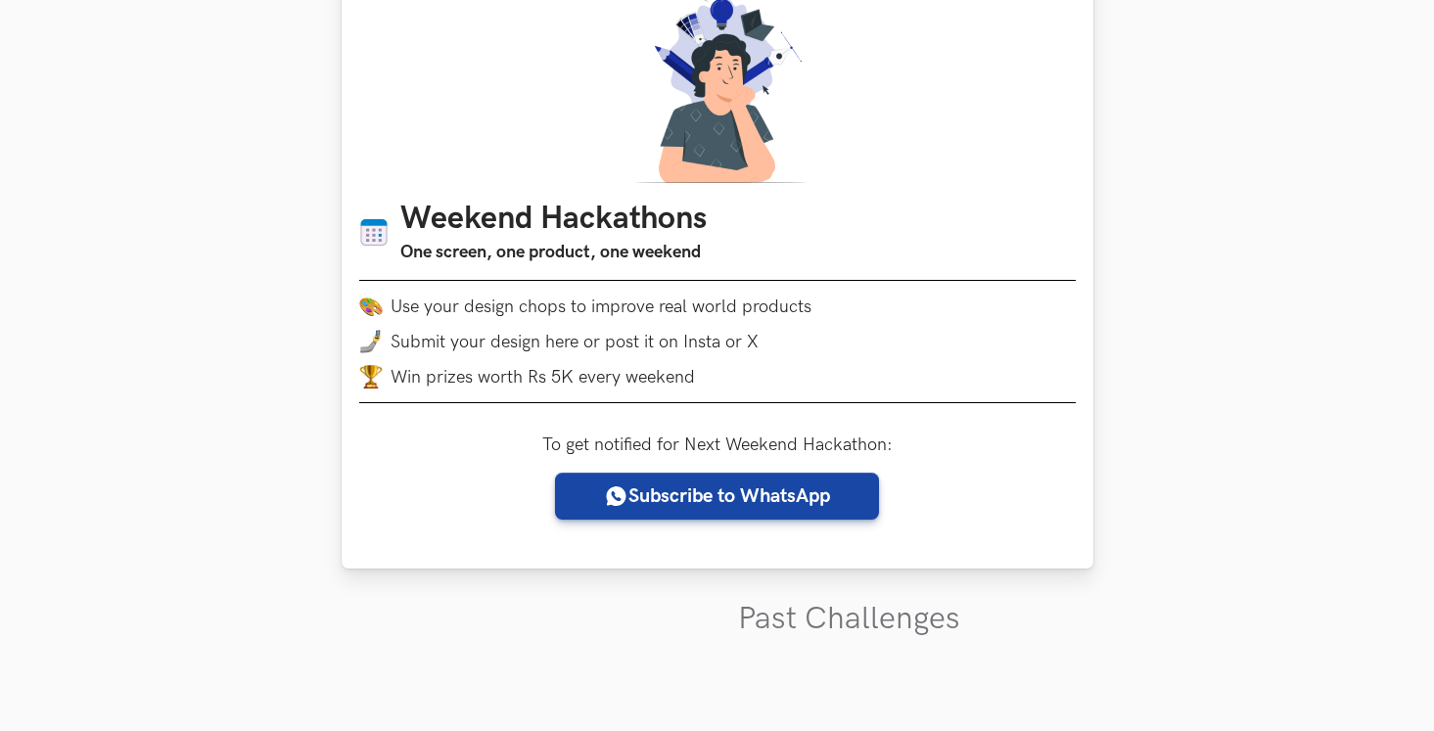
scroll to position [382, 0]
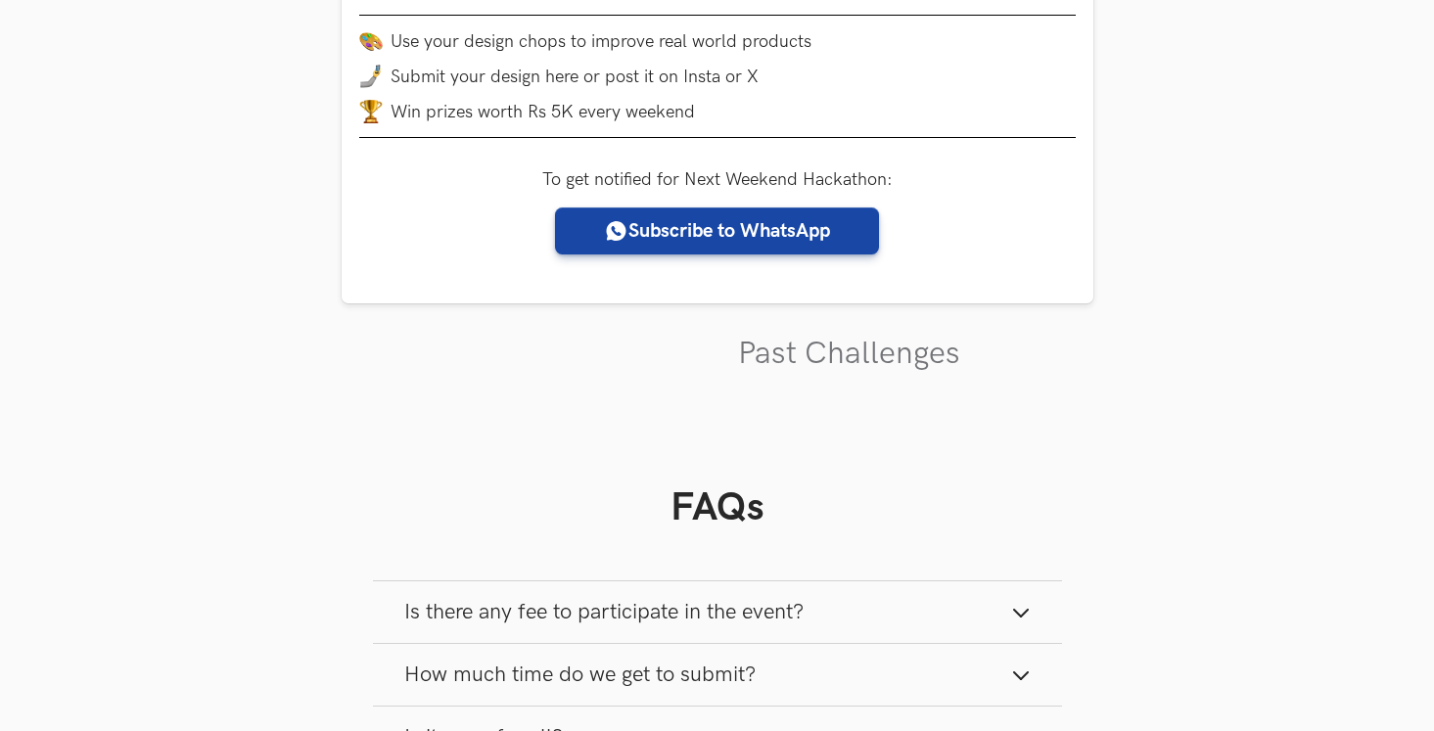
click at [533, 367] on ul "Past Challenges" at bounding box center [718, 339] width 752 height 70
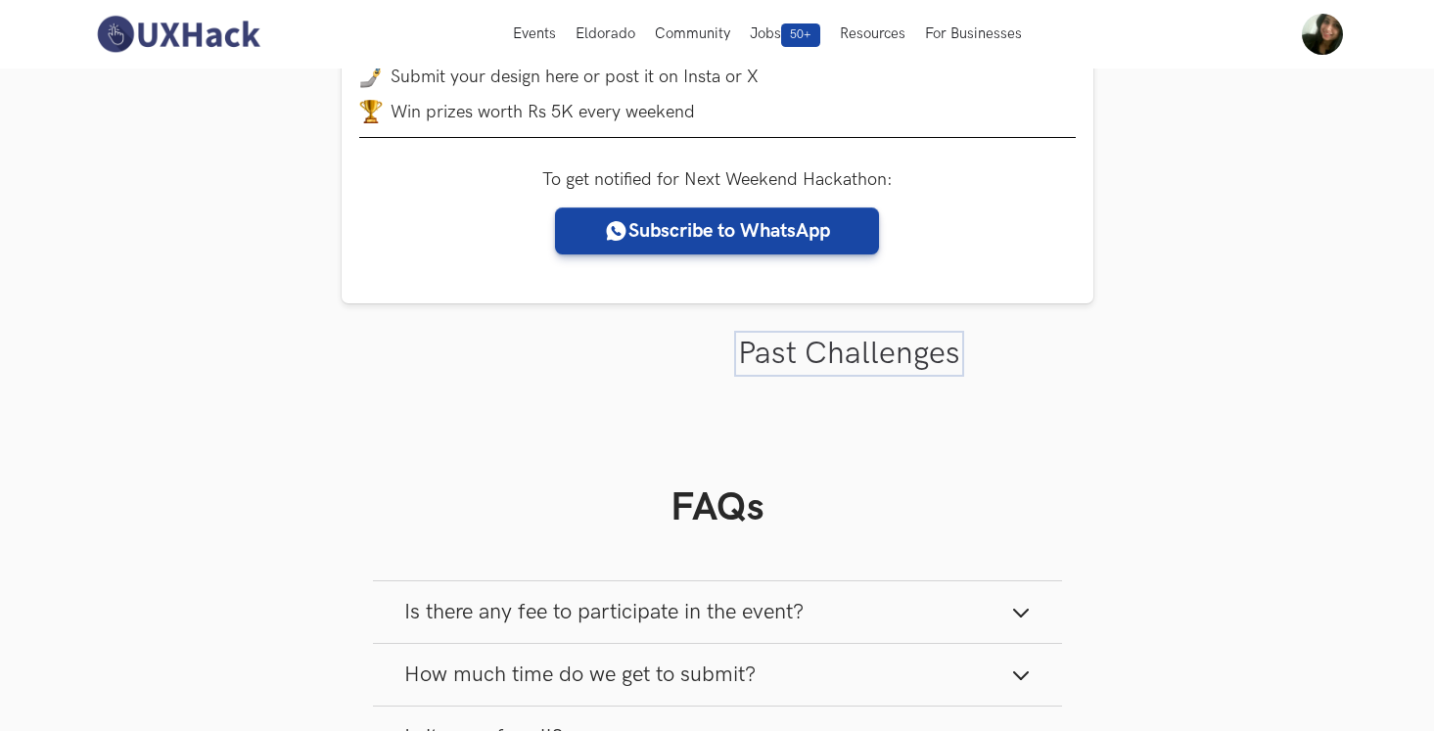
click at [802, 356] on link "Past Challenges" at bounding box center [849, 354] width 222 height 38
click at [568, 348] on ul "Past Challenges" at bounding box center [718, 339] width 752 height 70
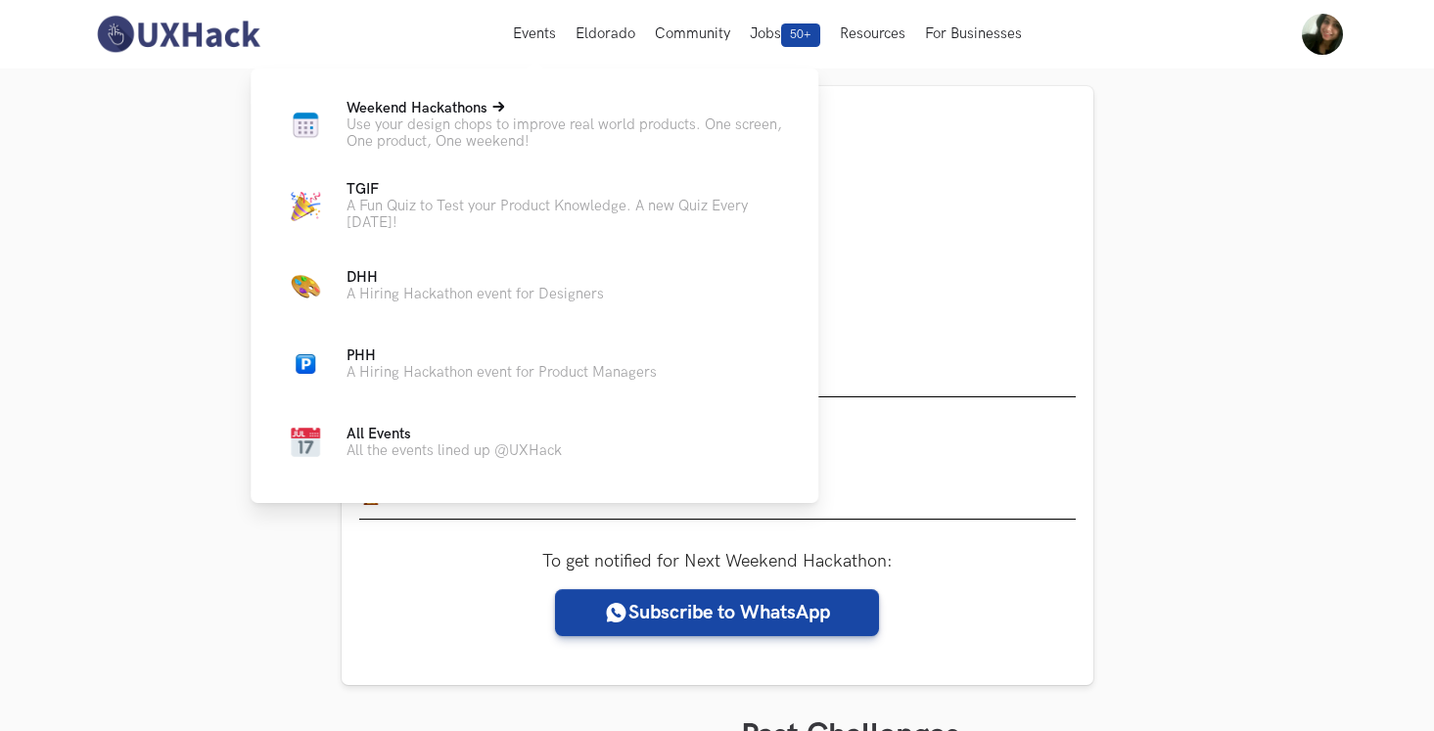
click at [475, 117] on p "Use your design chops to improve real world products. One screen, One product, …" at bounding box center [567, 133] width 441 height 33
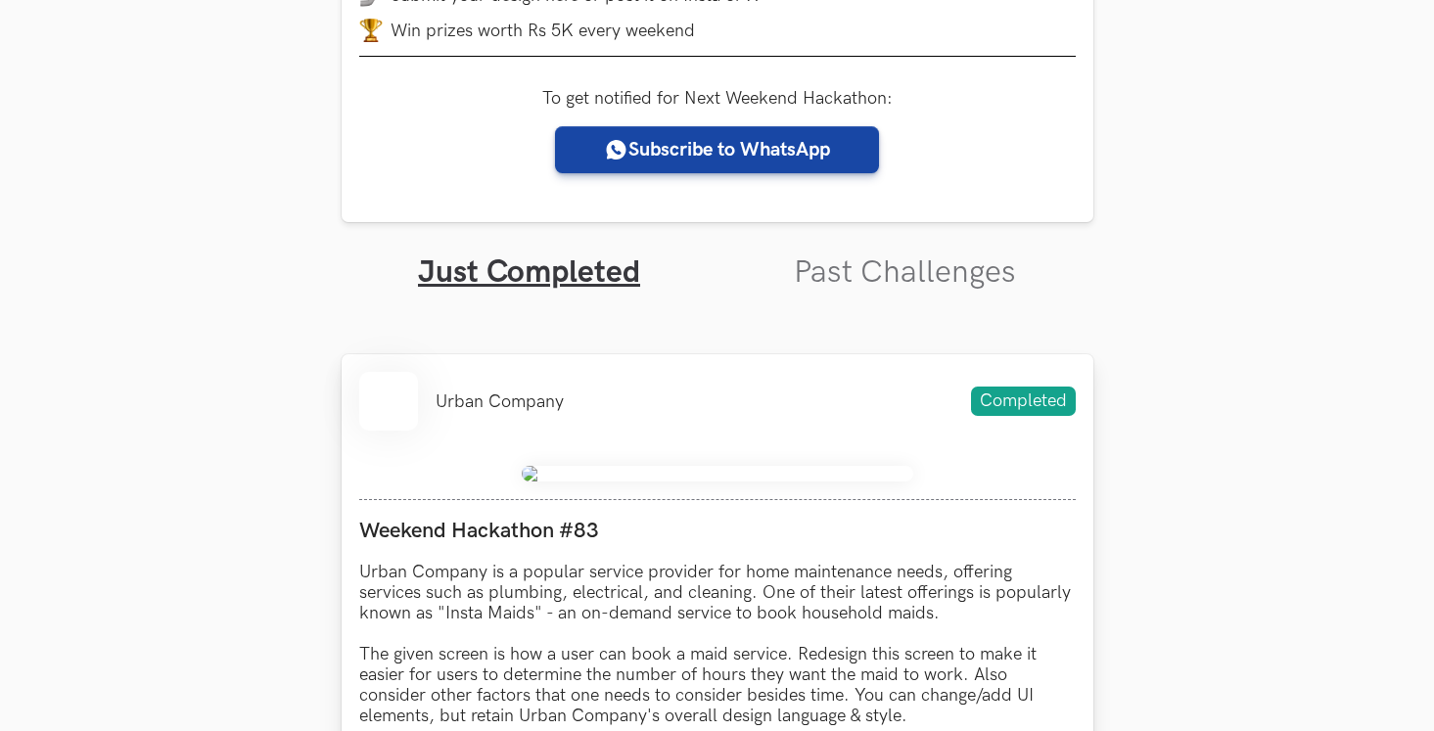
scroll to position [537, 0]
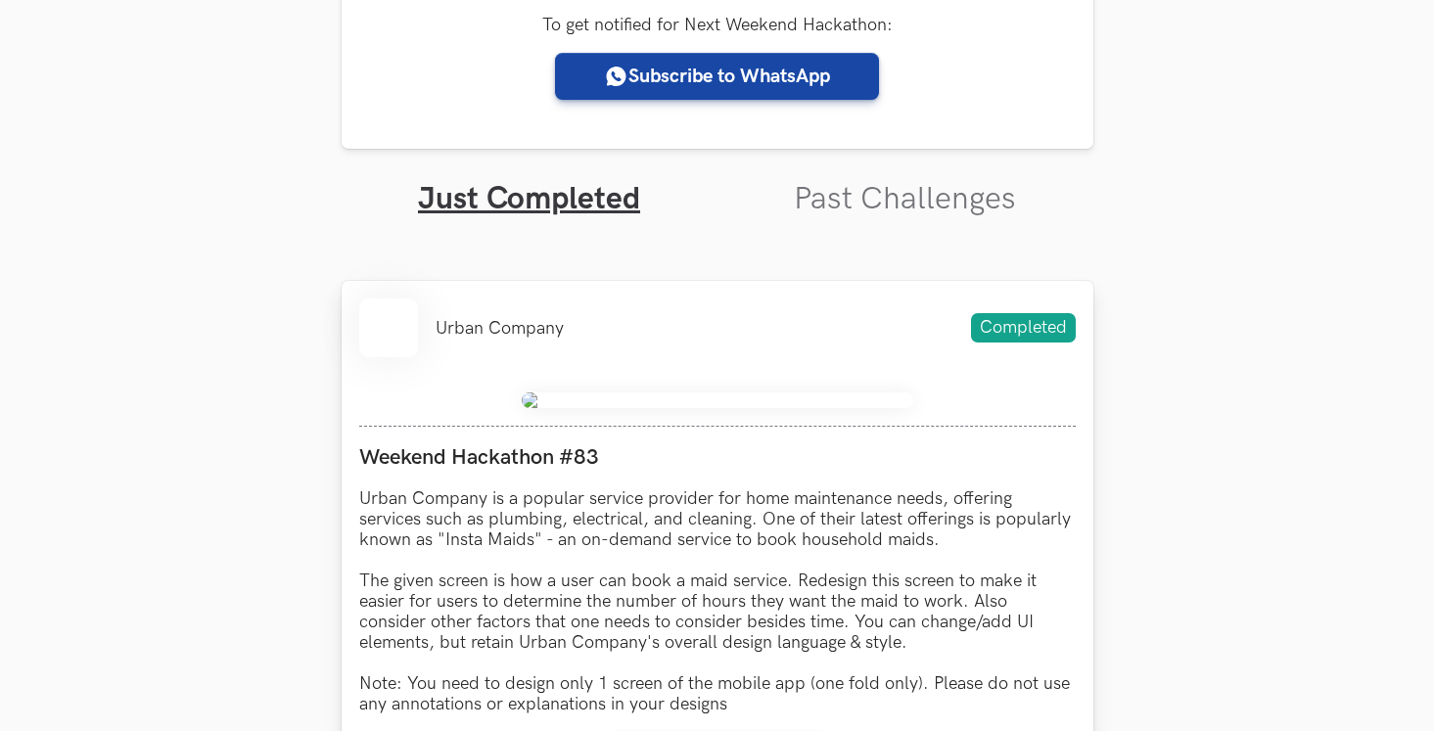
click at [405, 347] on li at bounding box center [388, 328] width 59 height 59
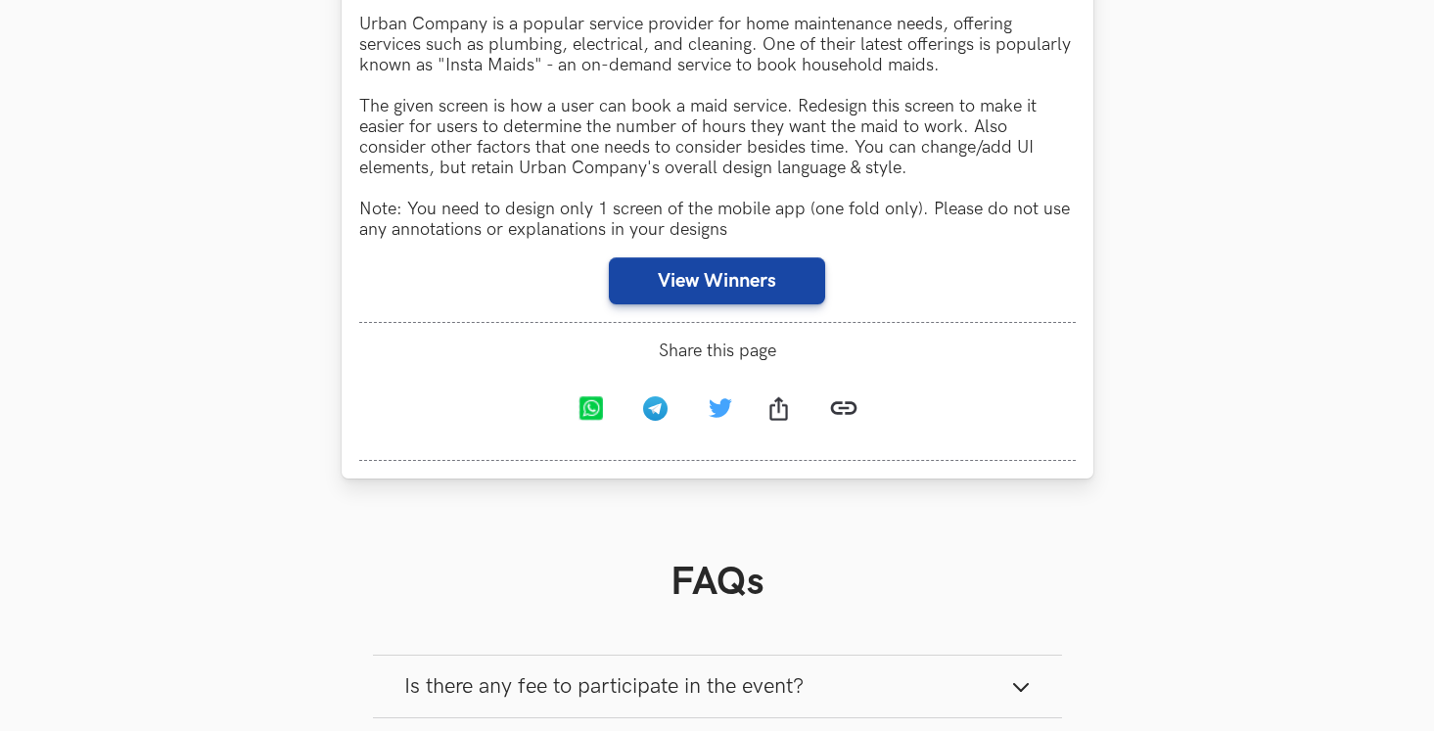
scroll to position [1198, 0]
